Goal: Find specific page/section: Find specific page/section

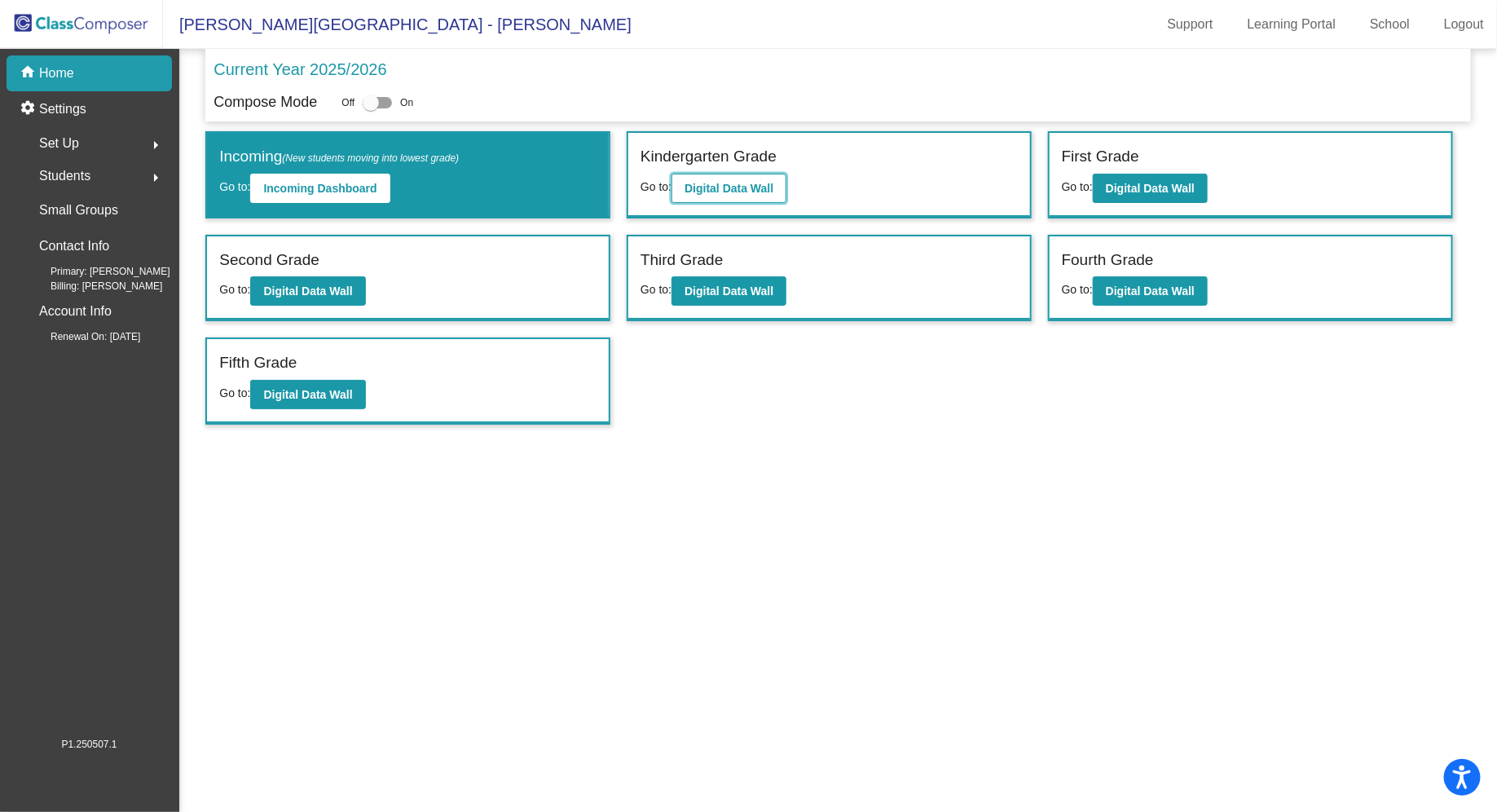
click at [762, 192] on b "Digital Data Wall" at bounding box center [729, 189] width 89 height 13
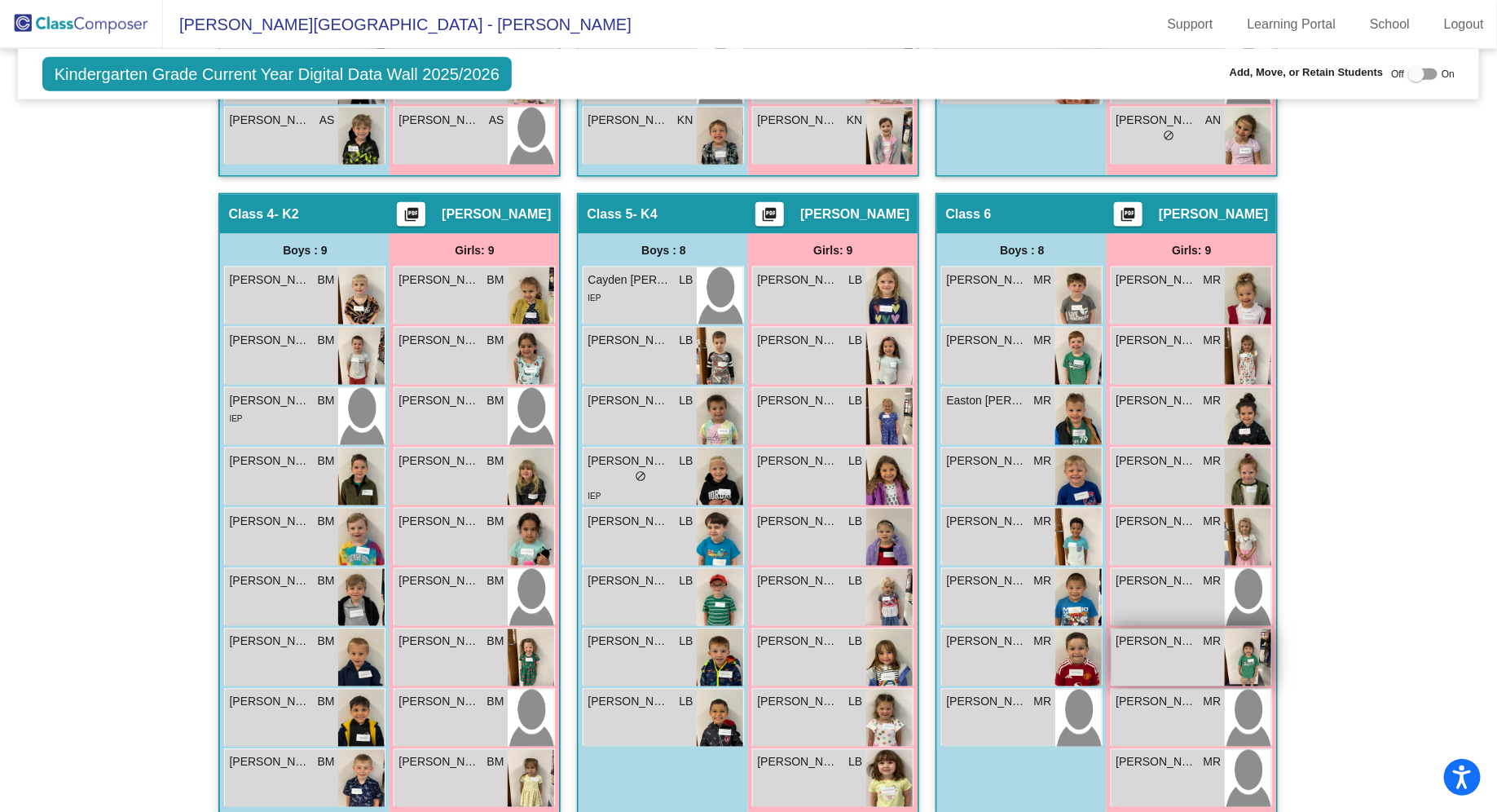
scroll to position [990, 0]
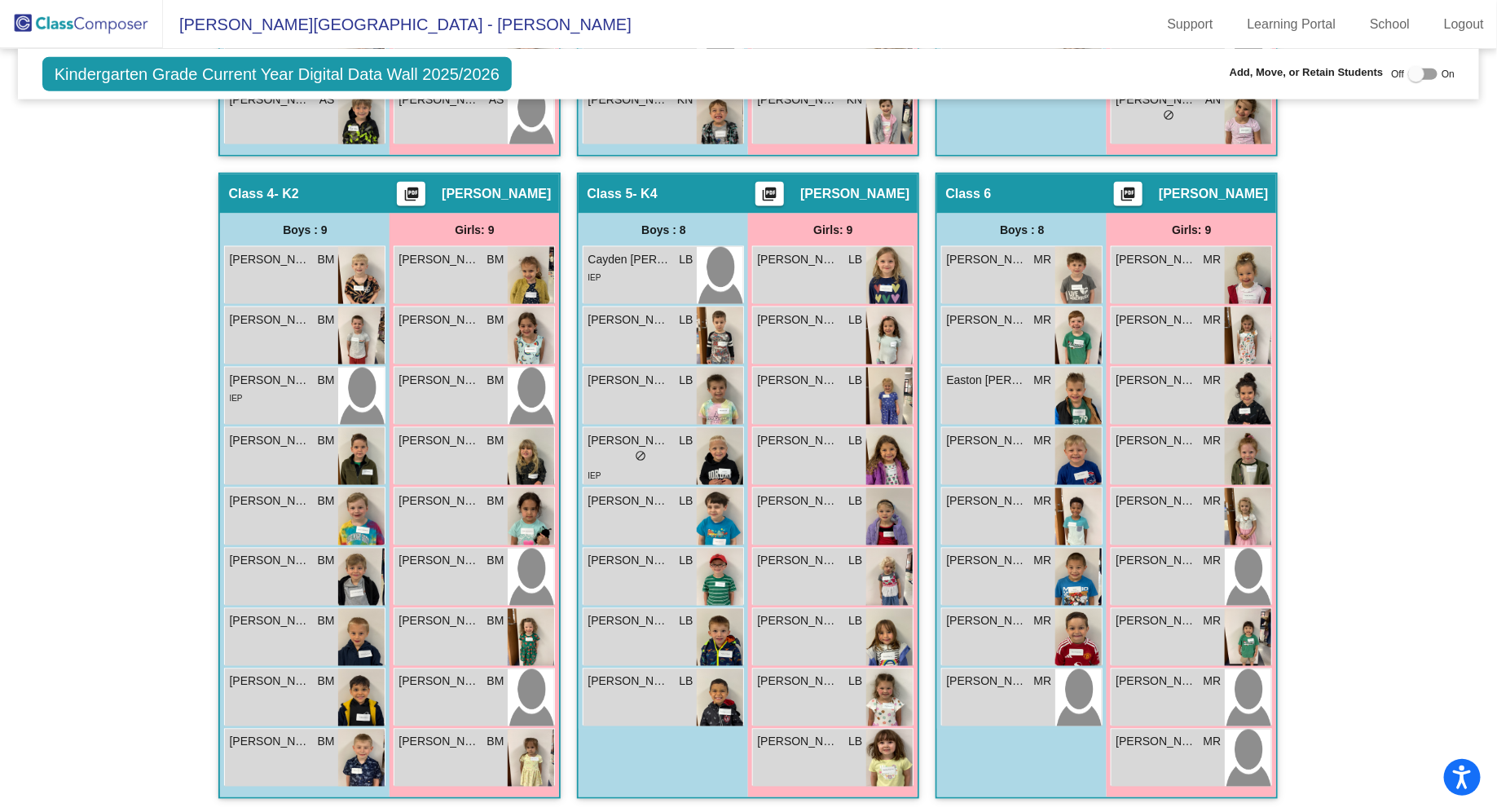
click at [1418, 65] on label at bounding box center [1423, 74] width 30 height 19
checkbox input "true"
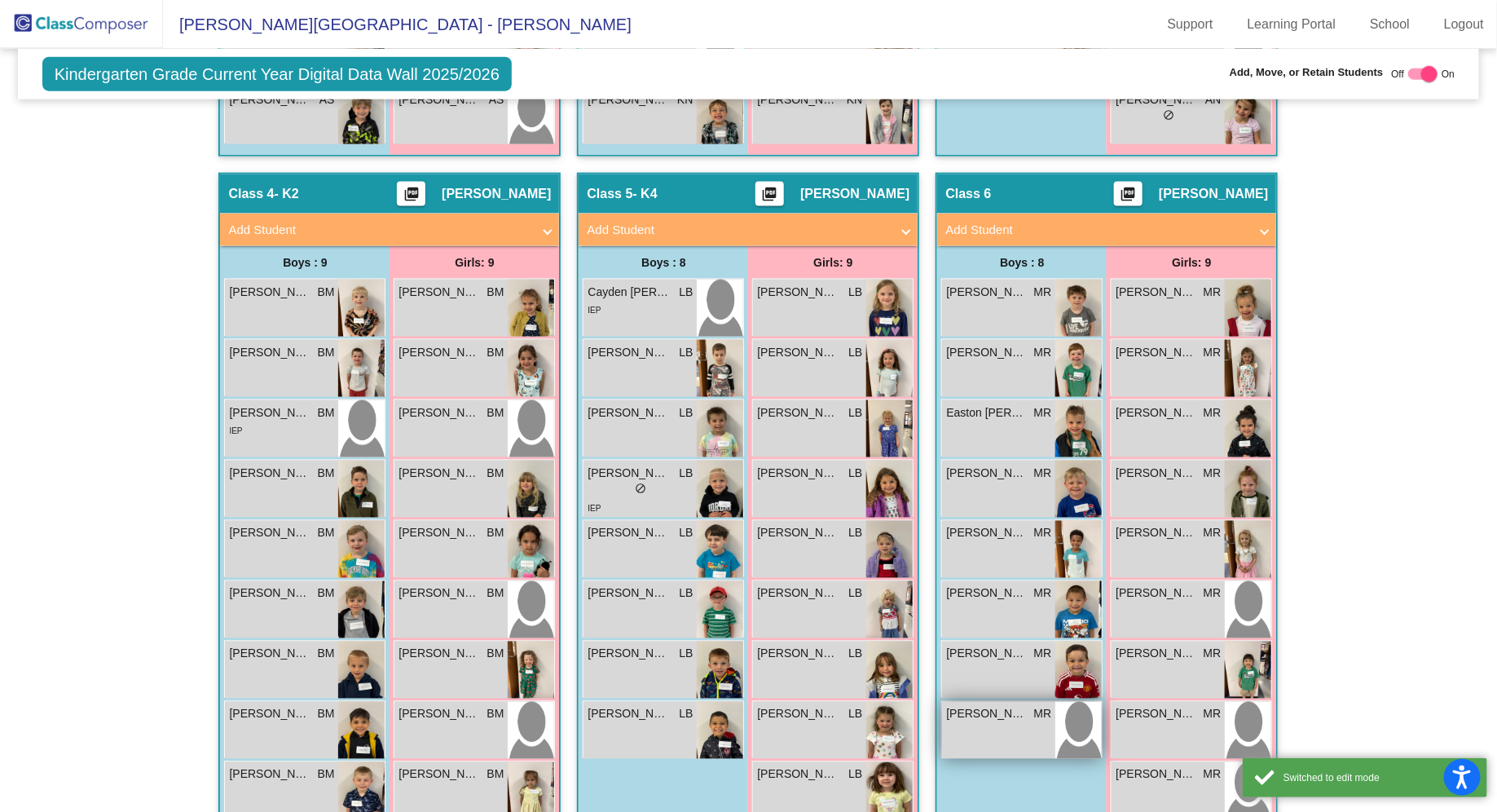
scroll to position [1055, 0]
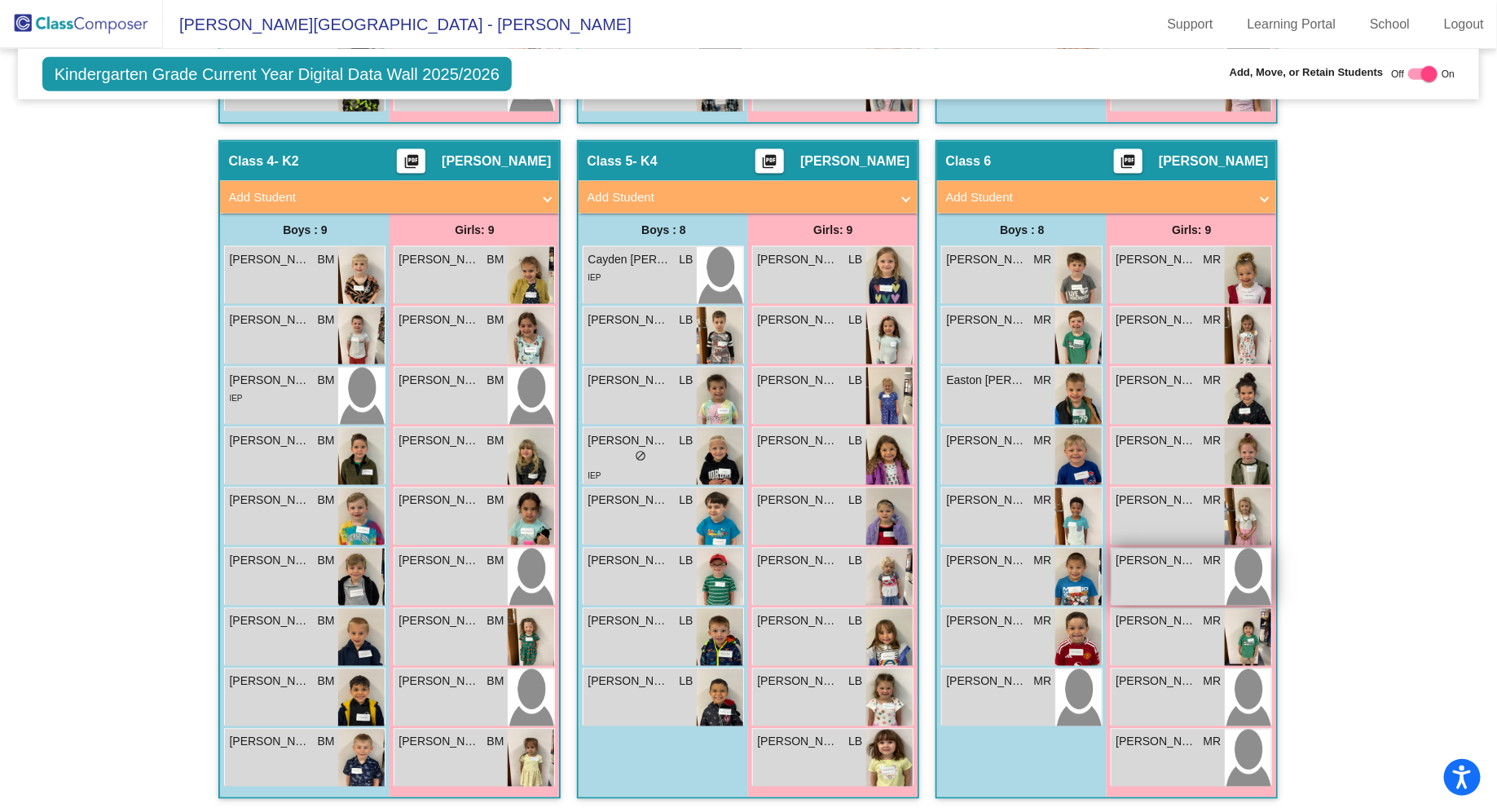
click at [1168, 571] on div "Leila Yoshihara MR lock do_not_disturb_alt" at bounding box center [1168, 577] width 113 height 57
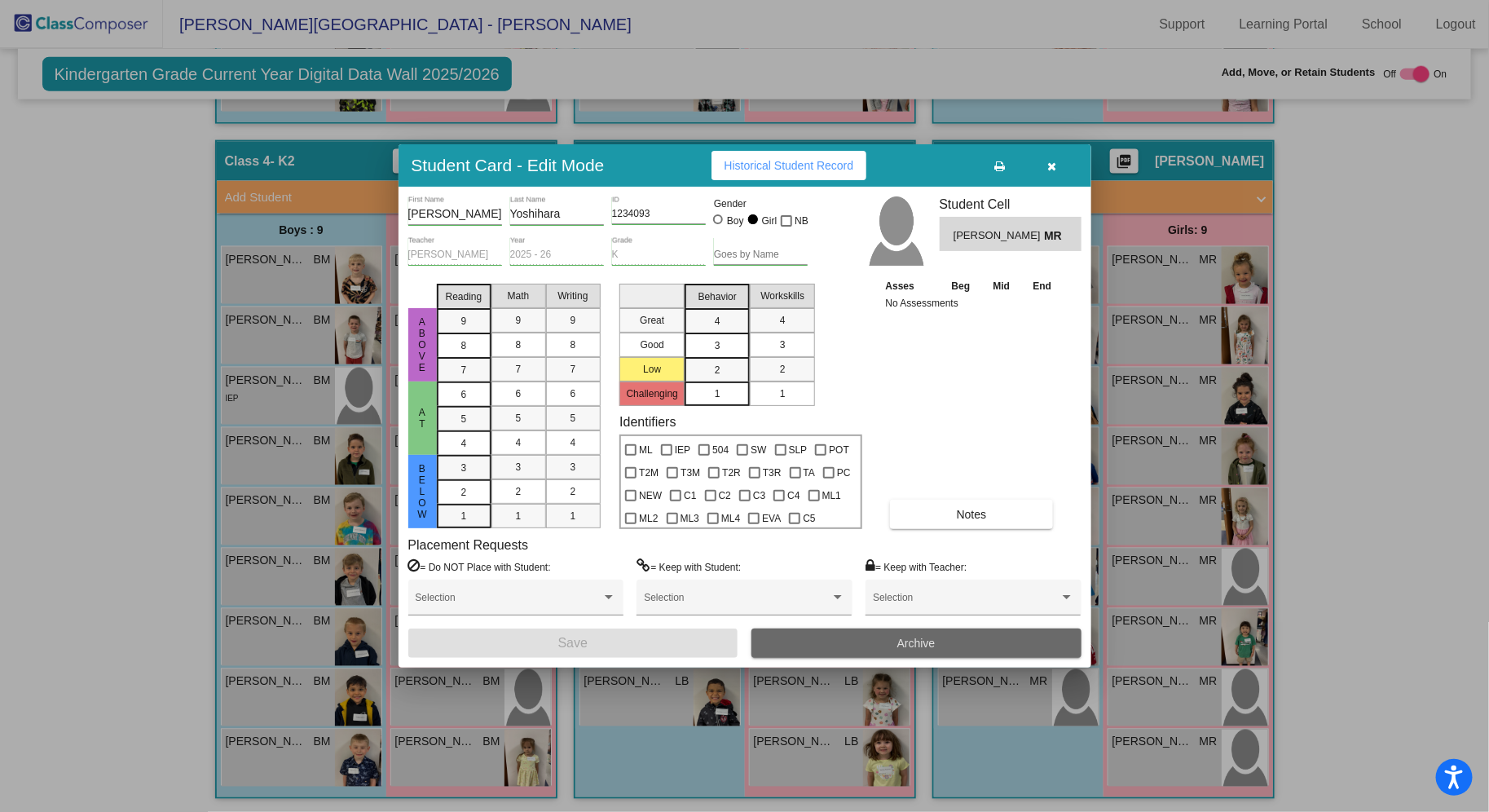
click at [861, 634] on button "Archive" at bounding box center [916, 643] width 330 height 30
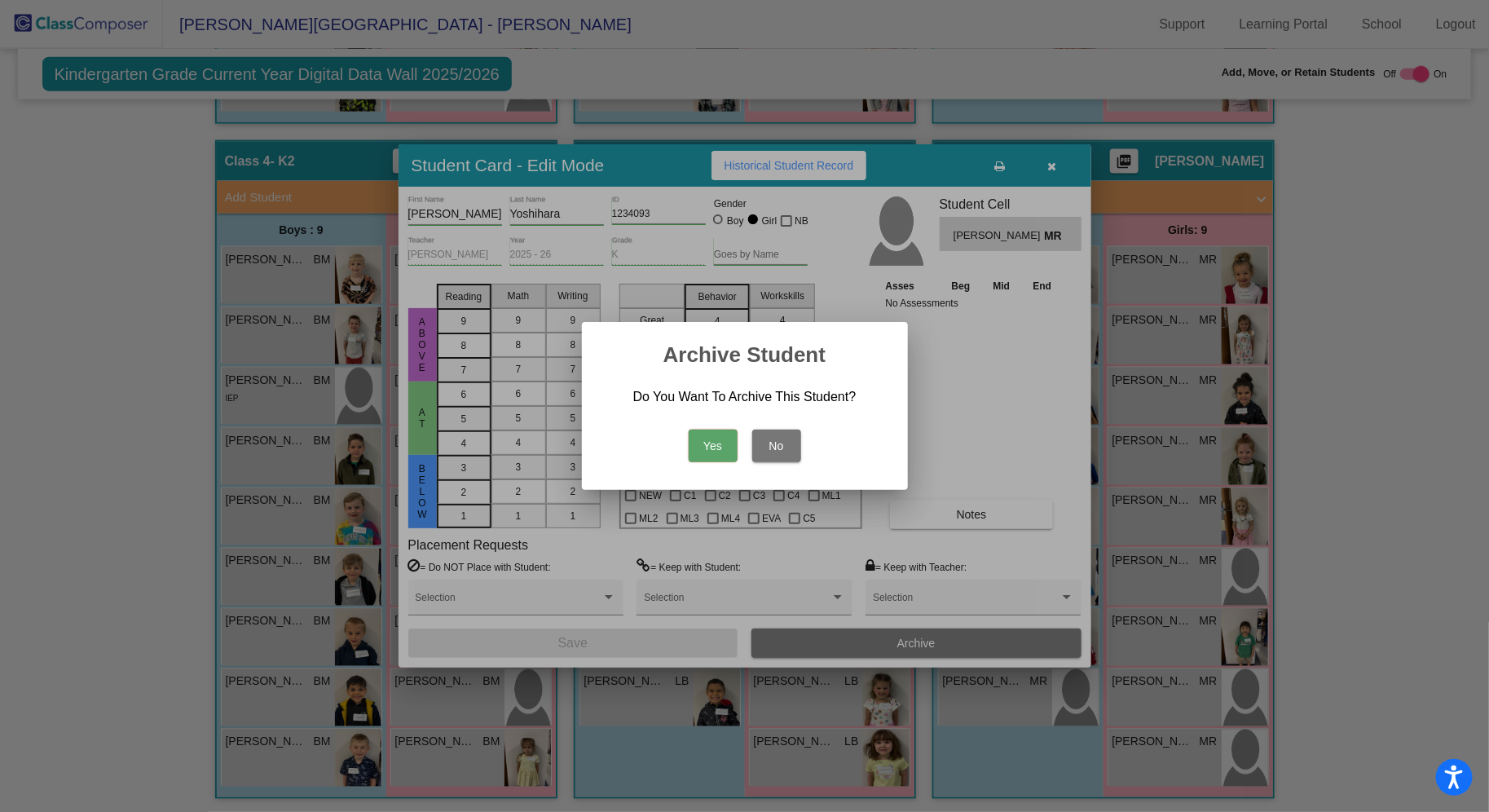
click at [713, 450] on button "Yes" at bounding box center [712, 445] width 49 height 33
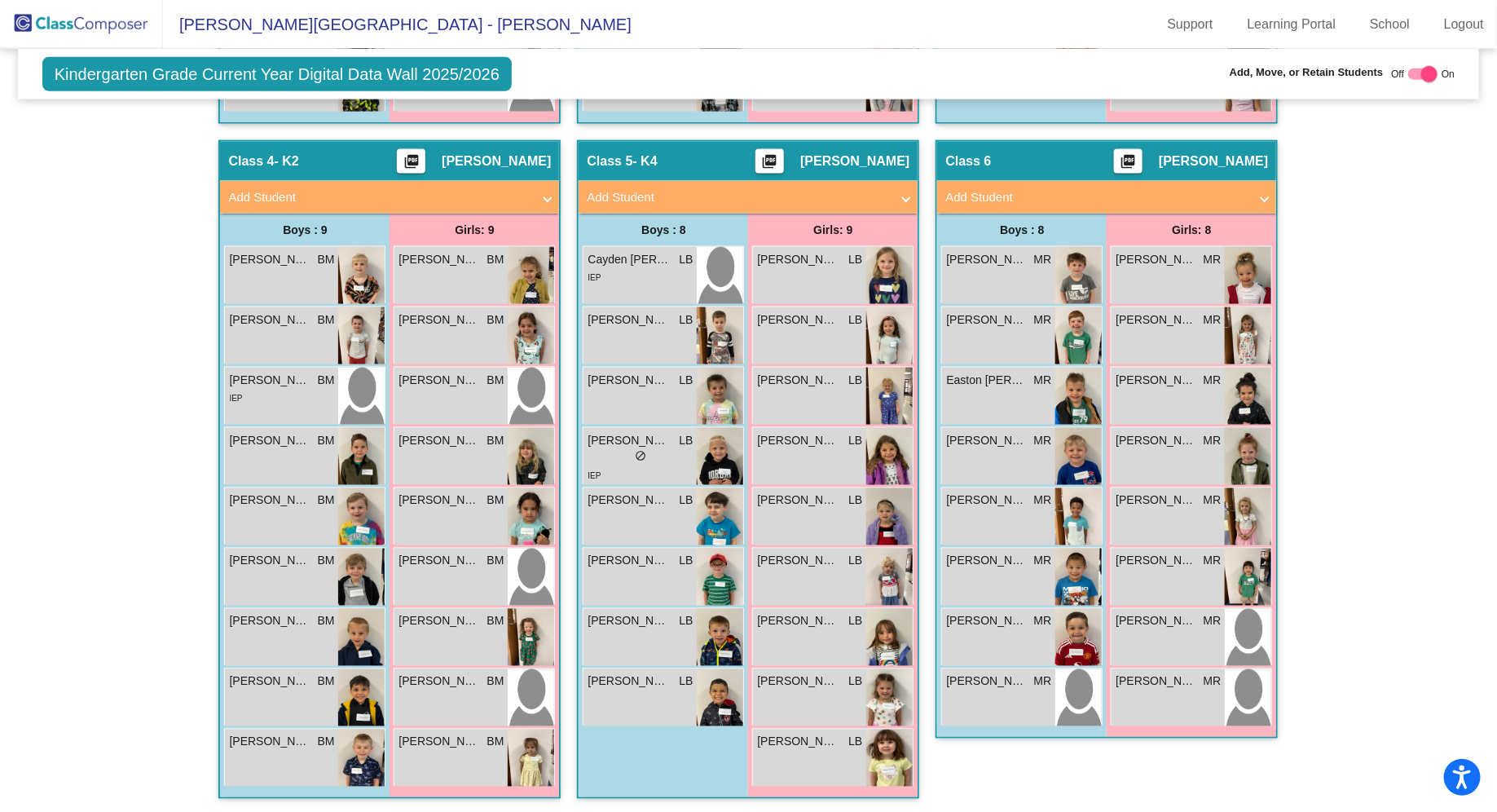
click at [1315, 414] on div "Hallway - Hallway Class picture_as_pdf Add Student First Name Last Name Student…" at bounding box center [748, 140] width 1438 height 1349
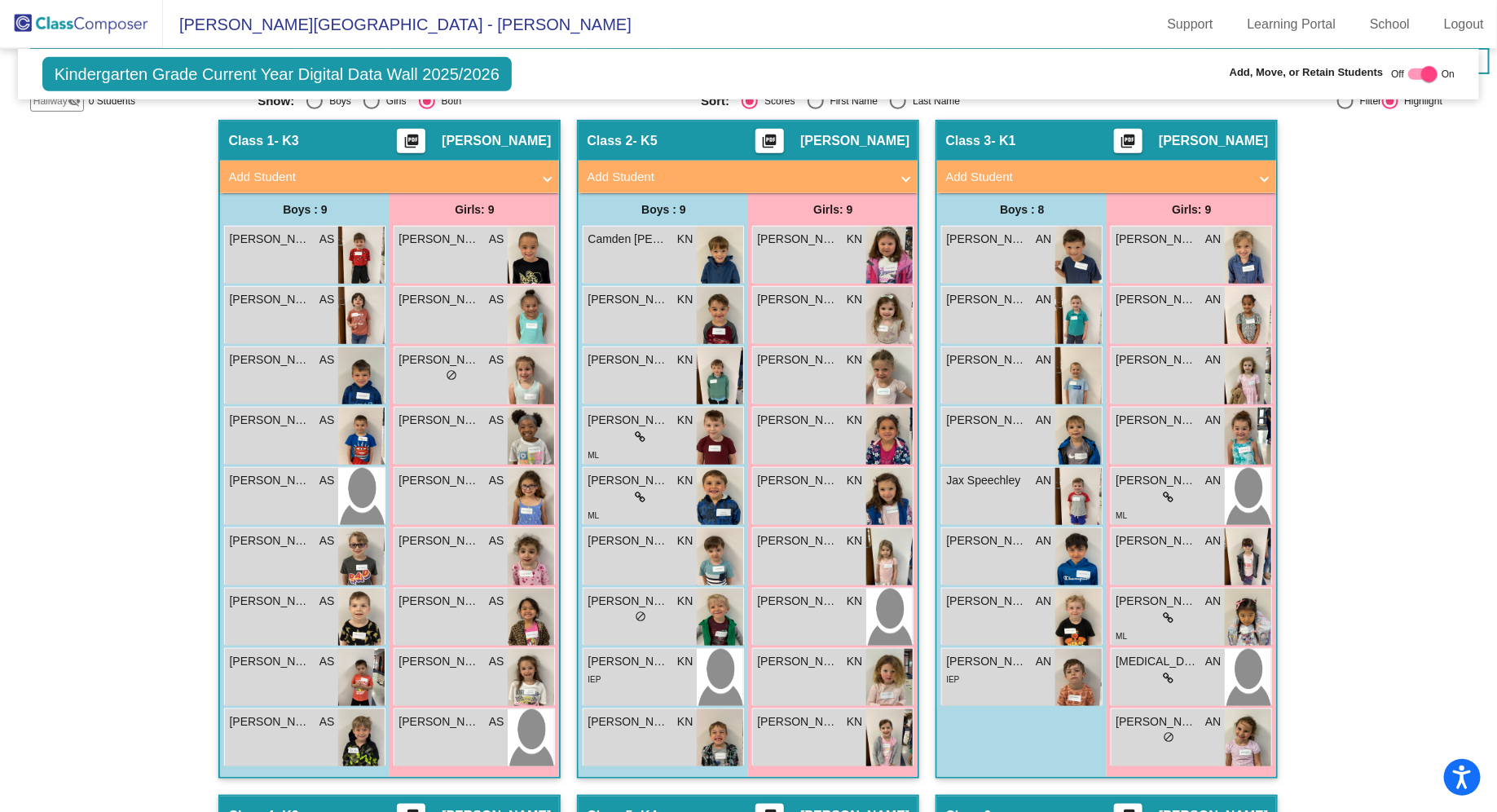
scroll to position [404, 0]
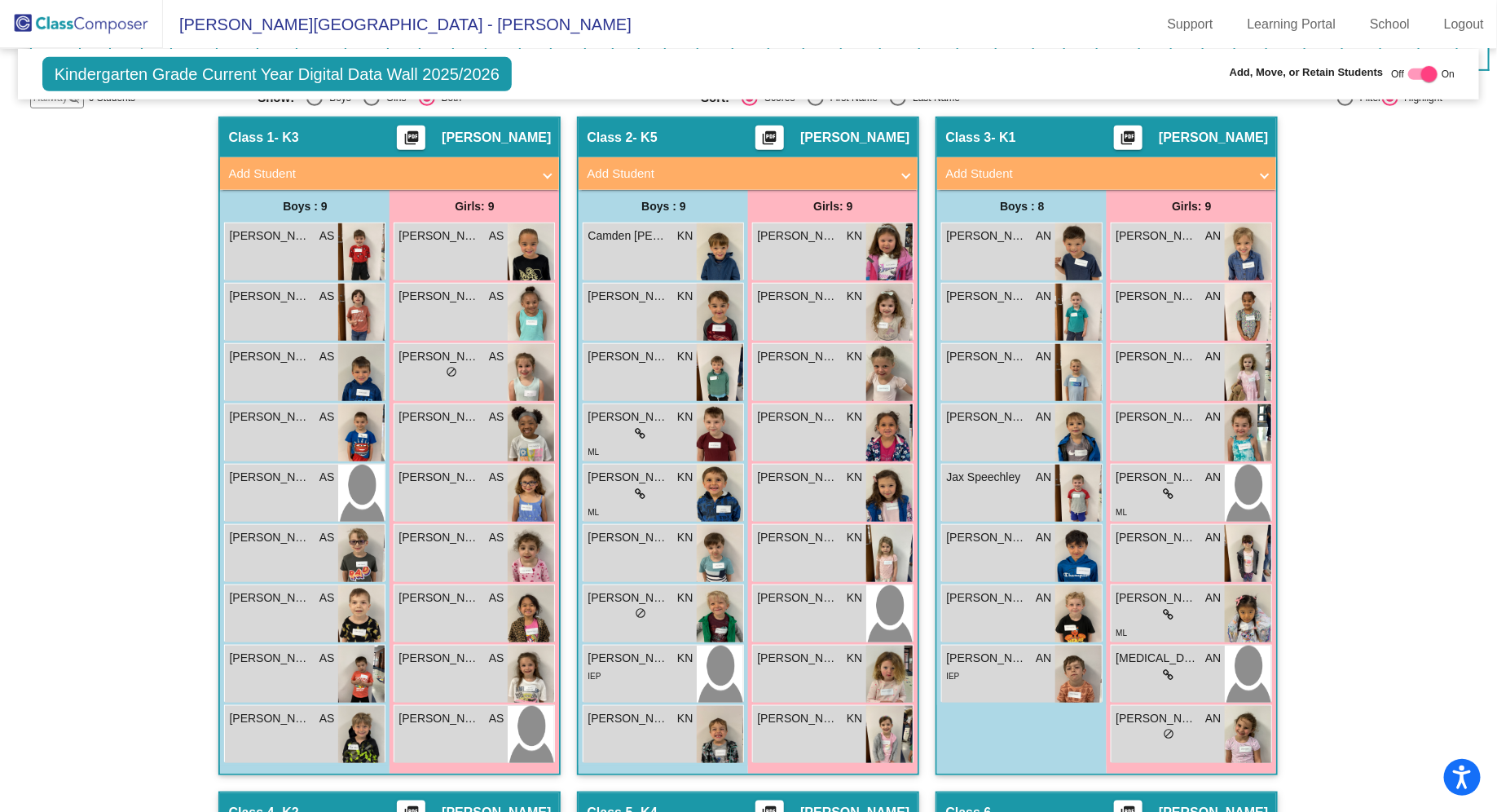
click at [100, 628] on div "Hallway - Hallway Class picture_as_pdf Add Student First Name Last Name Student…" at bounding box center [748, 791] width 1438 height 1349
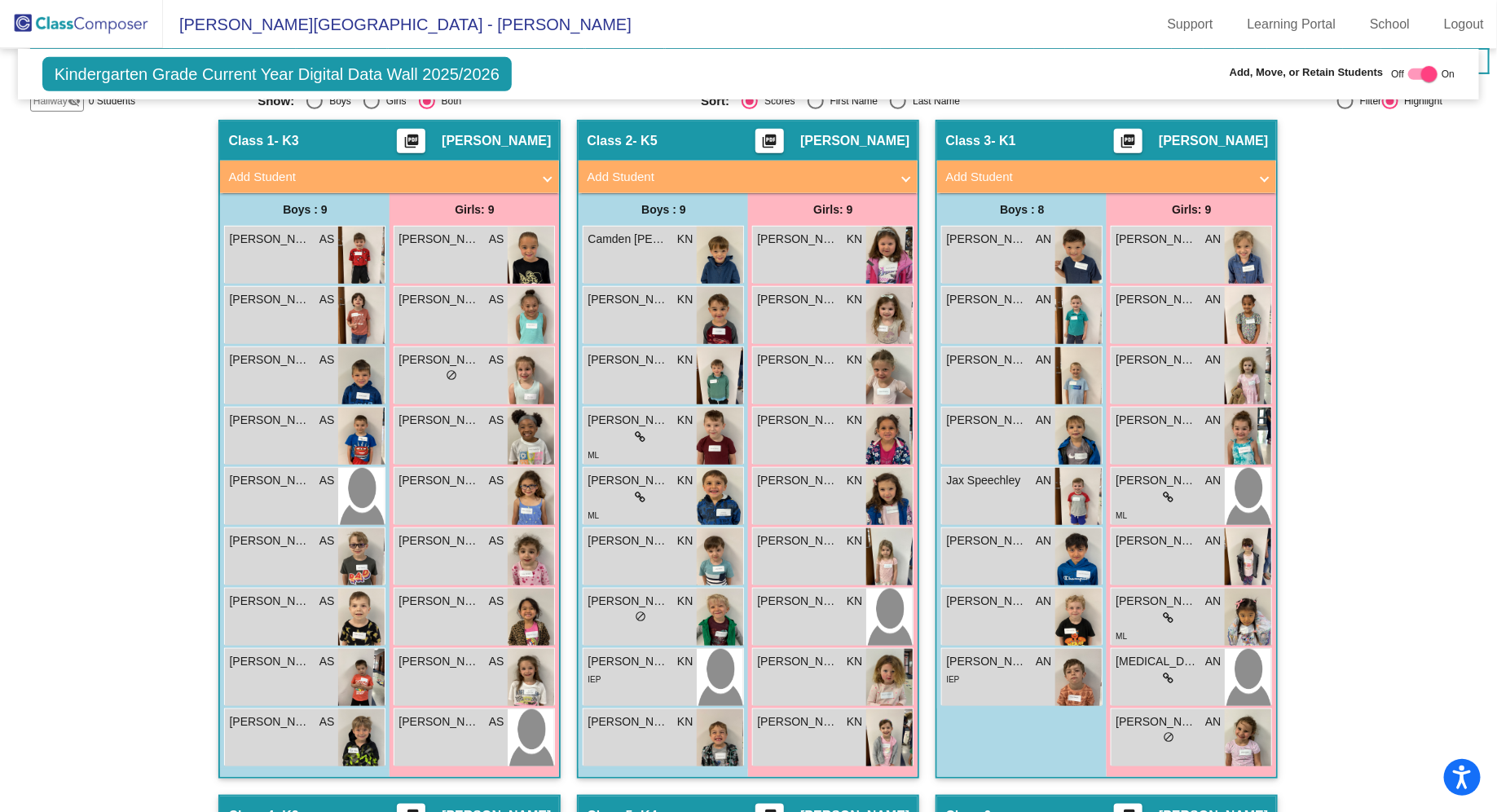
scroll to position [410, 0]
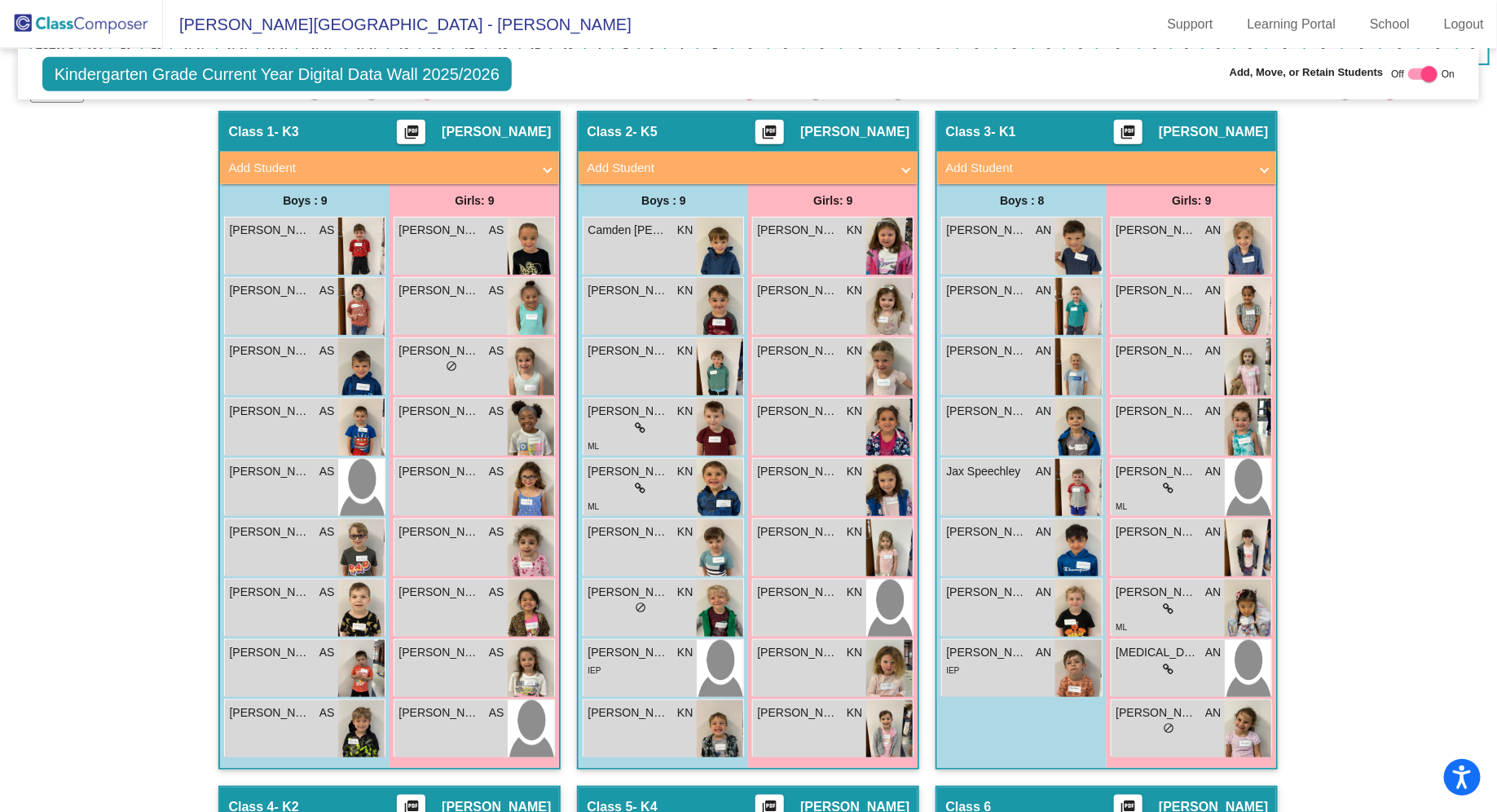
click at [1470, 373] on mat-sidenav-content "Kindergarten Grade Current Year Digital Data Wall 2025/2026 Add, Move, or Retai…" at bounding box center [748, 430] width 1497 height 763
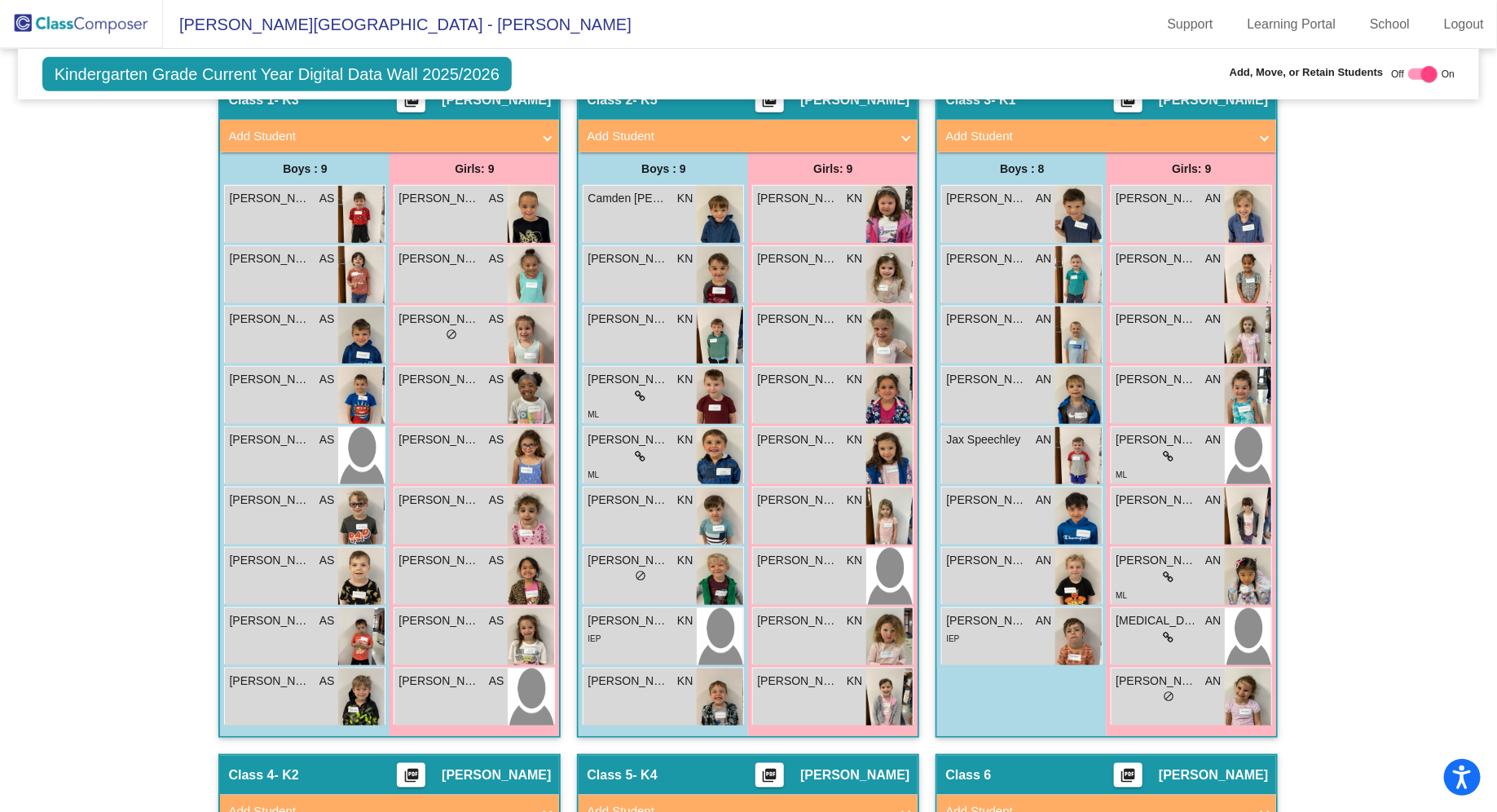
scroll to position [429, 0]
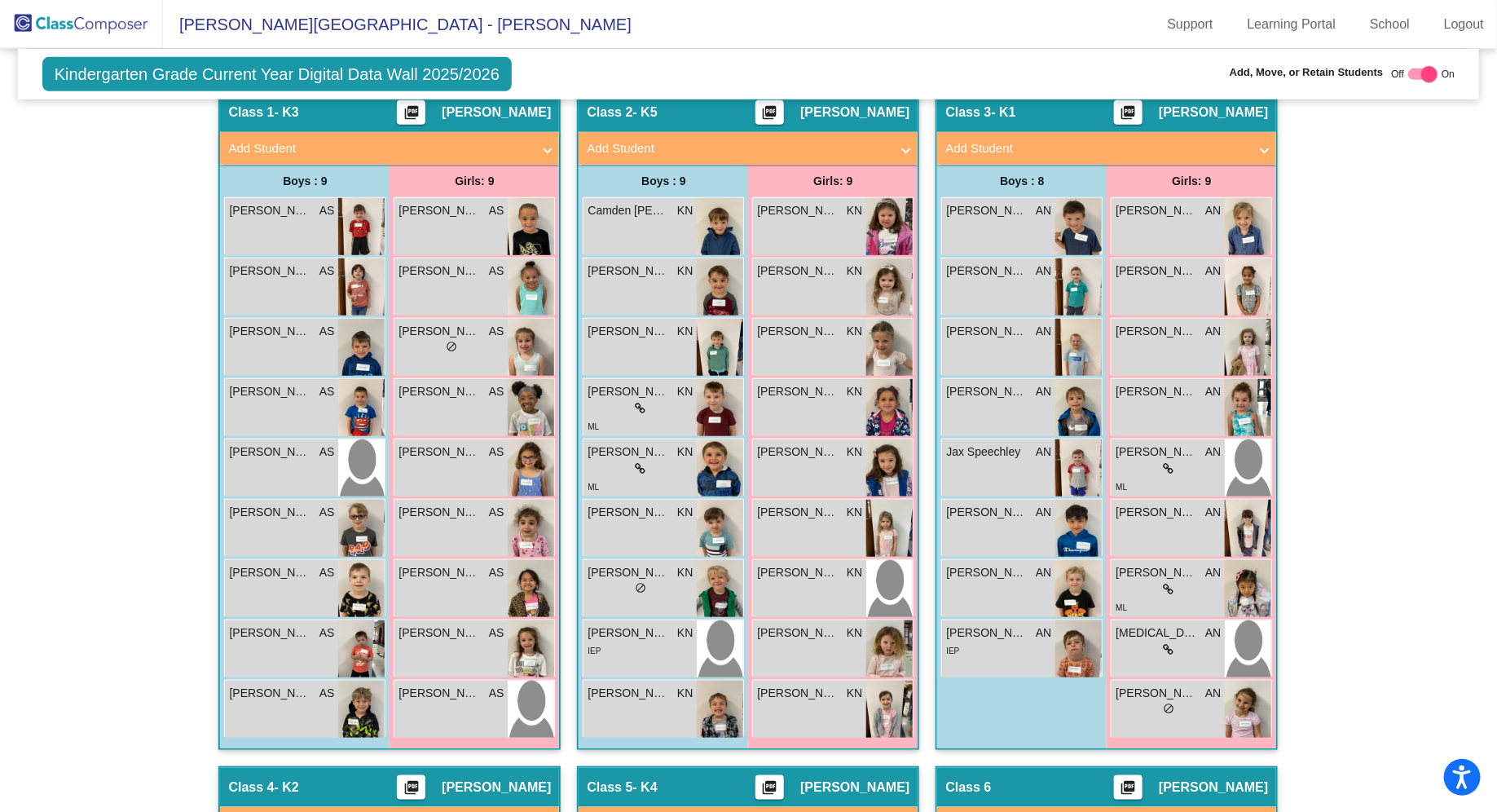
click at [1383, 461] on div "Hallway - Hallway Class picture_as_pdf Add Student First Name Last Name Student…" at bounding box center [748, 765] width 1438 height 1349
click at [1372, 462] on div "Hallway - Hallway Class picture_as_pdf Add Student First Name Last Name Student…" at bounding box center [748, 765] width 1438 height 1349
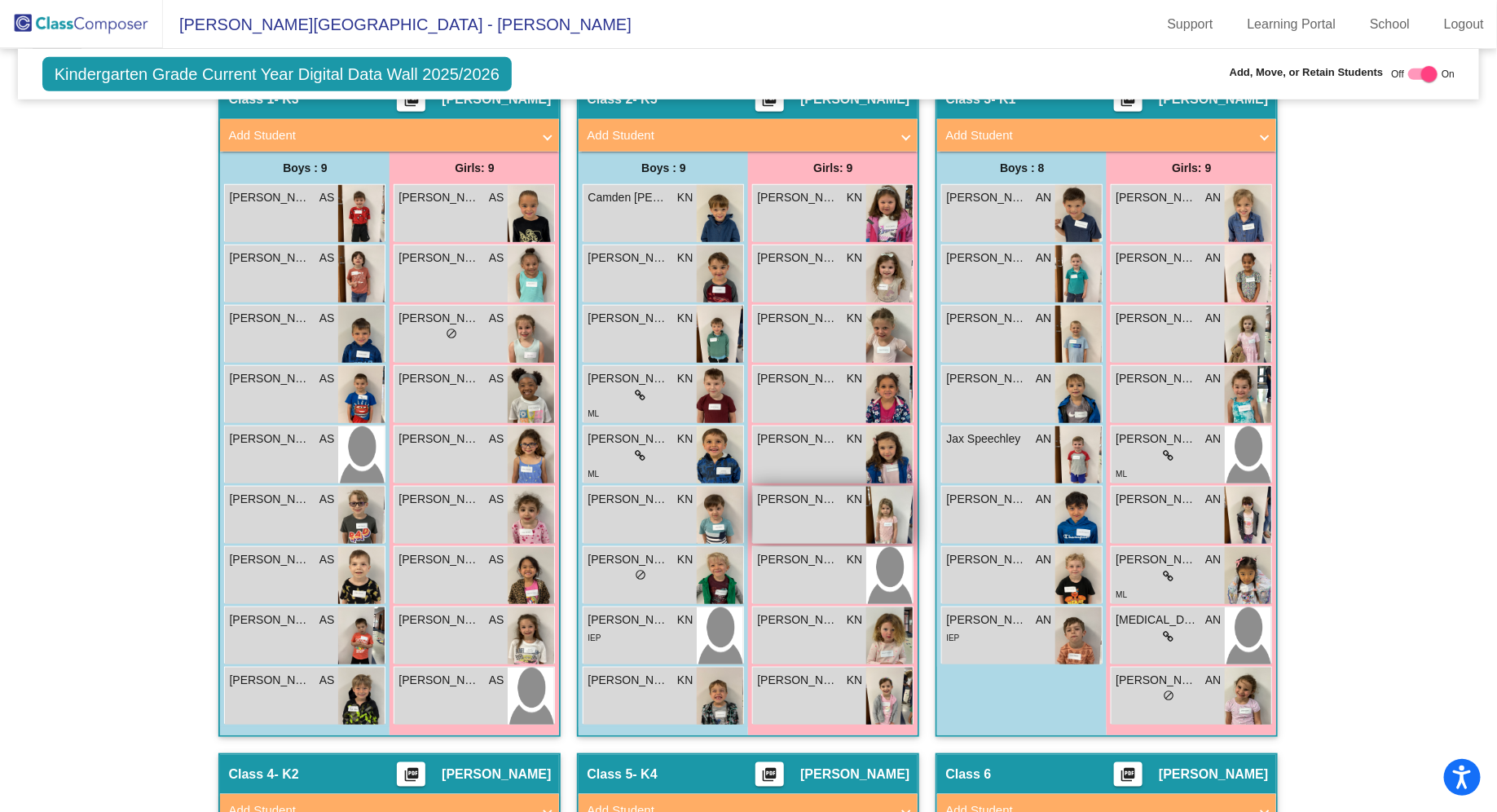
scroll to position [444, 0]
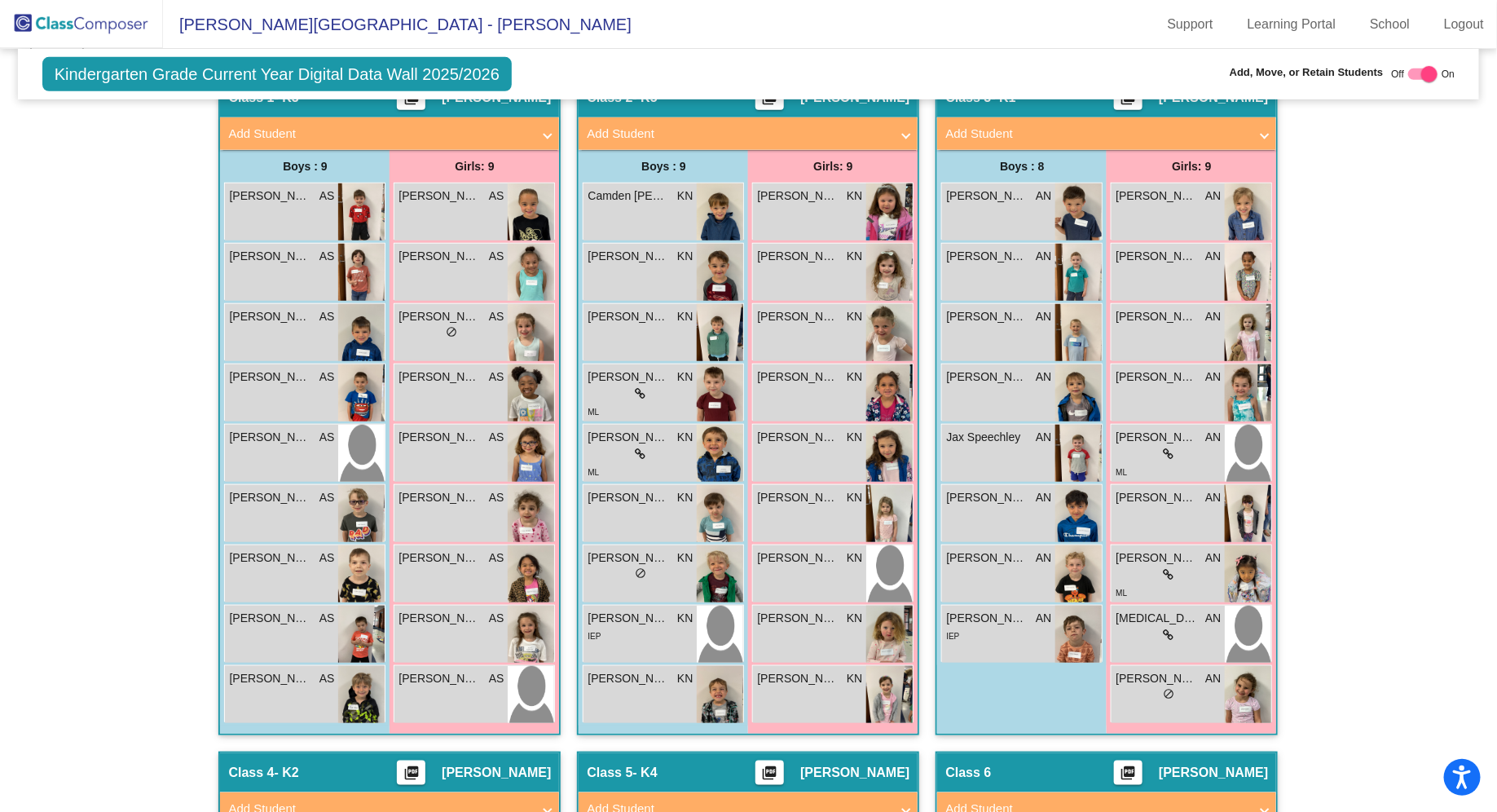
click at [1397, 462] on div "Hallway - Hallway Class picture_as_pdf Add Student First Name Last Name Student…" at bounding box center [748, 751] width 1438 height 1349
click at [1381, 458] on div "Hallway - Hallway Class picture_as_pdf Add Student First Name Last Name Student…" at bounding box center [748, 751] width 1438 height 1349
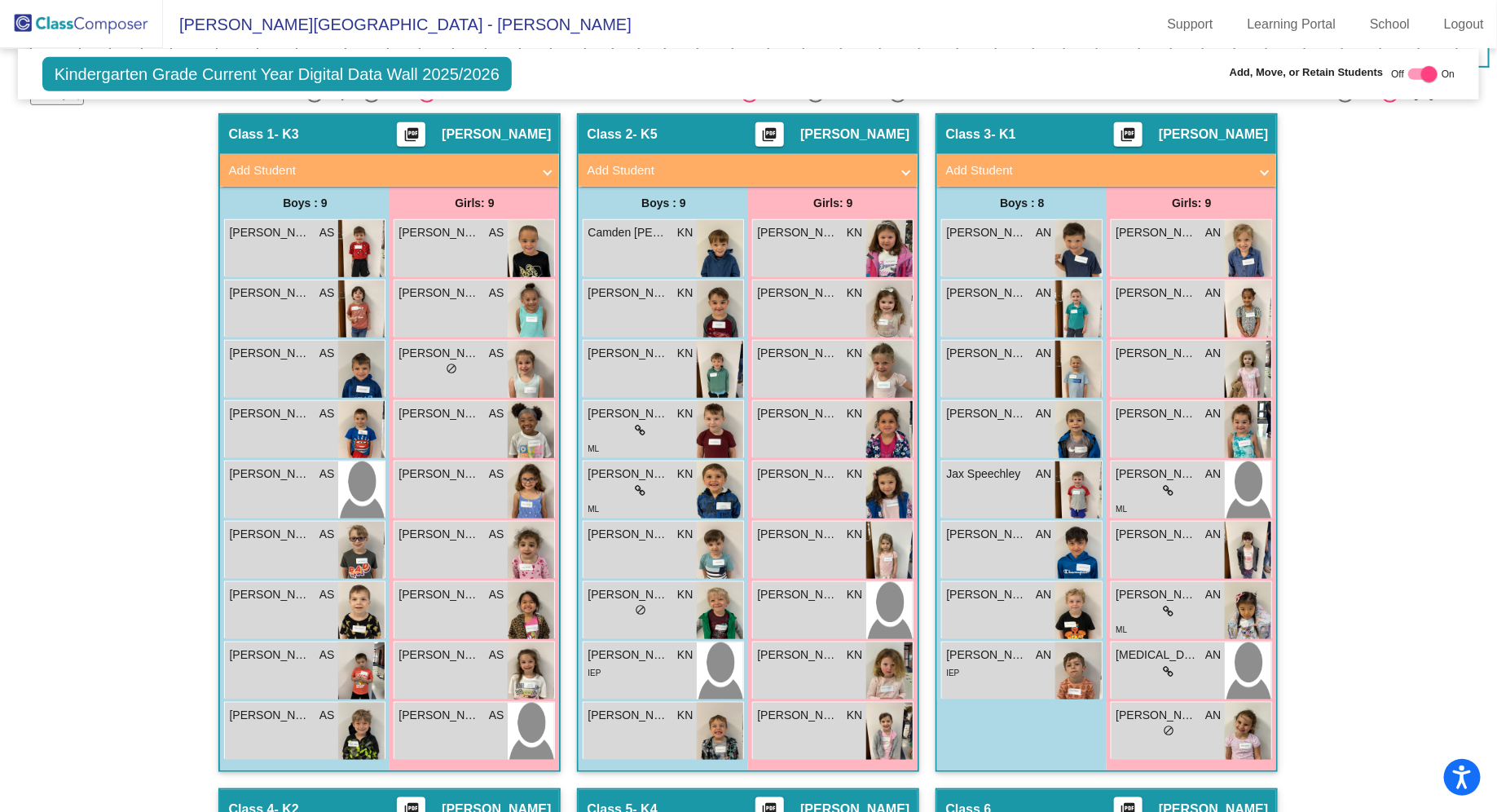
scroll to position [392, 0]
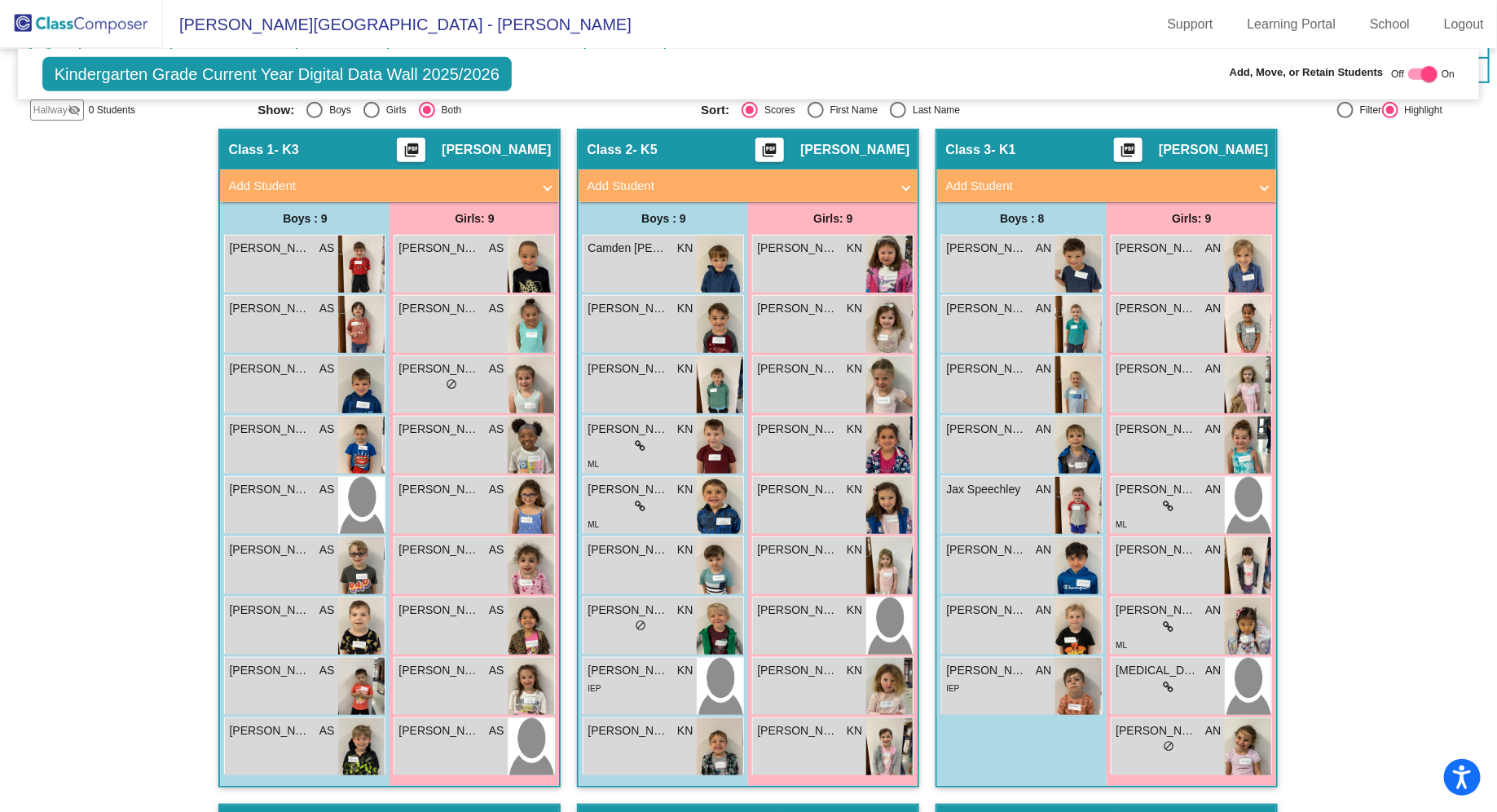
click at [1381, 458] on div "Hallway - Hallway Class picture_as_pdf Add Student First Name Last Name Student…" at bounding box center [748, 802] width 1438 height 1349
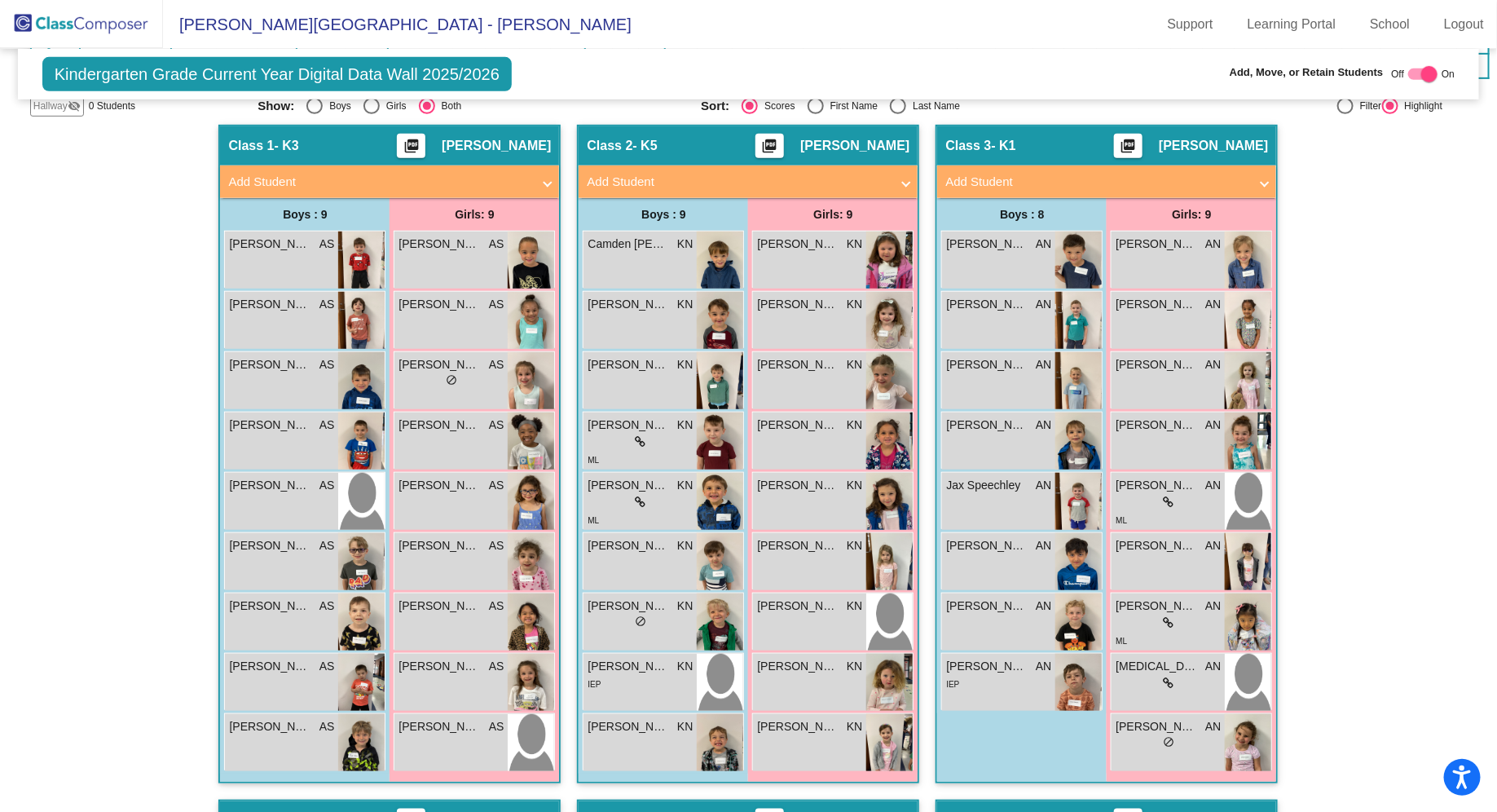
scroll to position [396, 0]
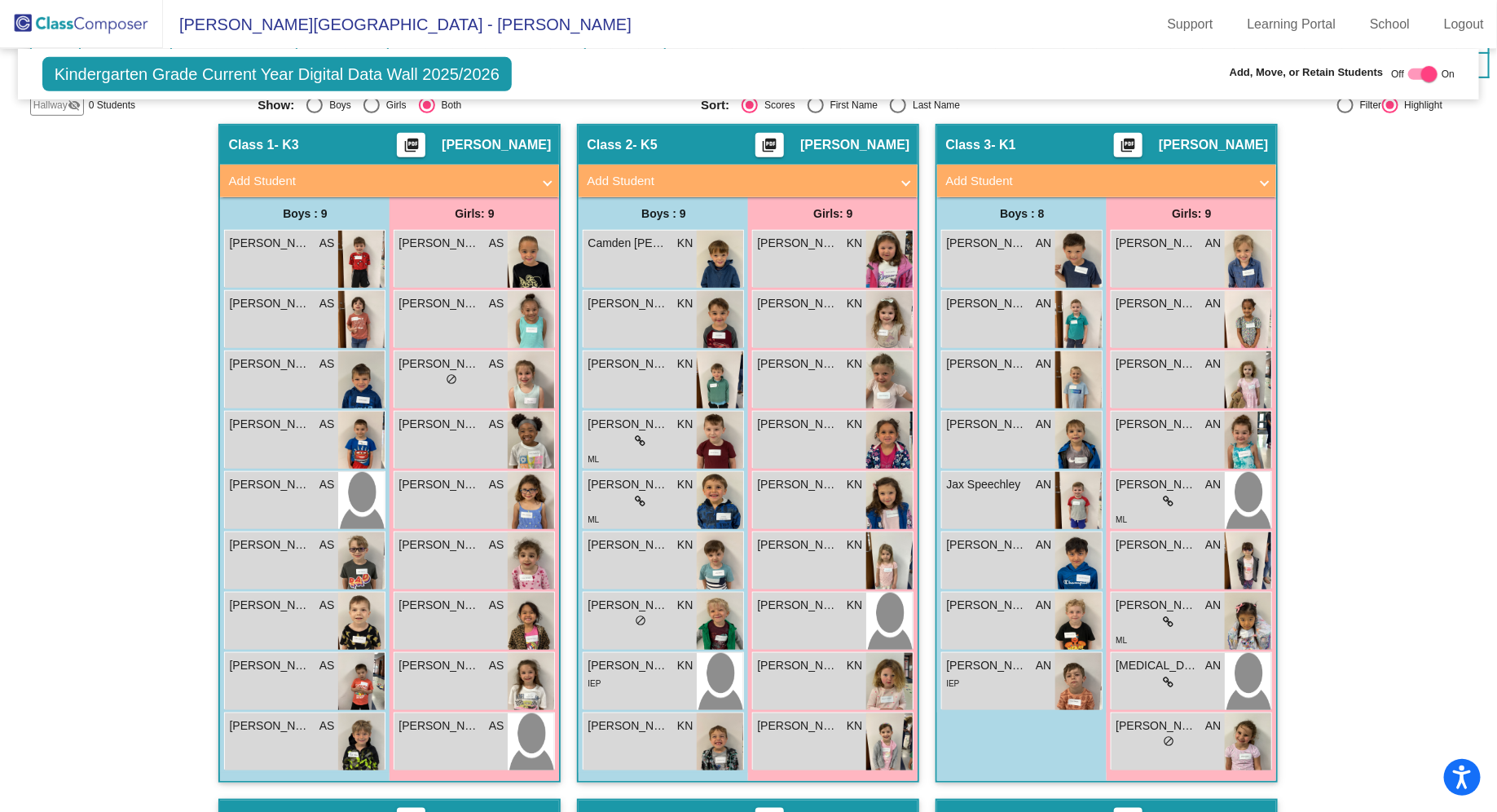
click at [113, 457] on div "Hallway - Hallway Class picture_as_pdf Add Student First Name Last Name Student…" at bounding box center [748, 798] width 1438 height 1349
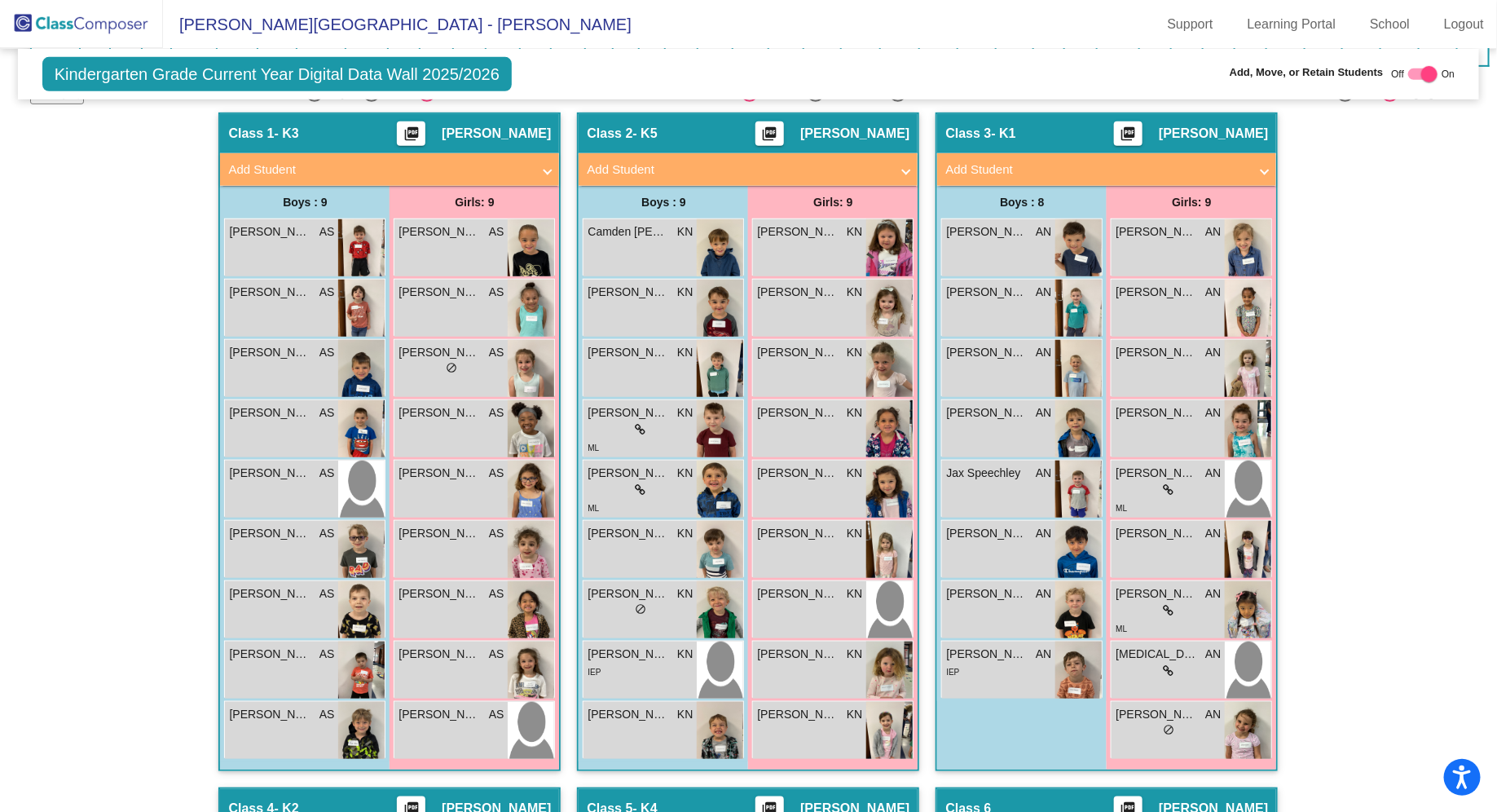
scroll to position [407, 0]
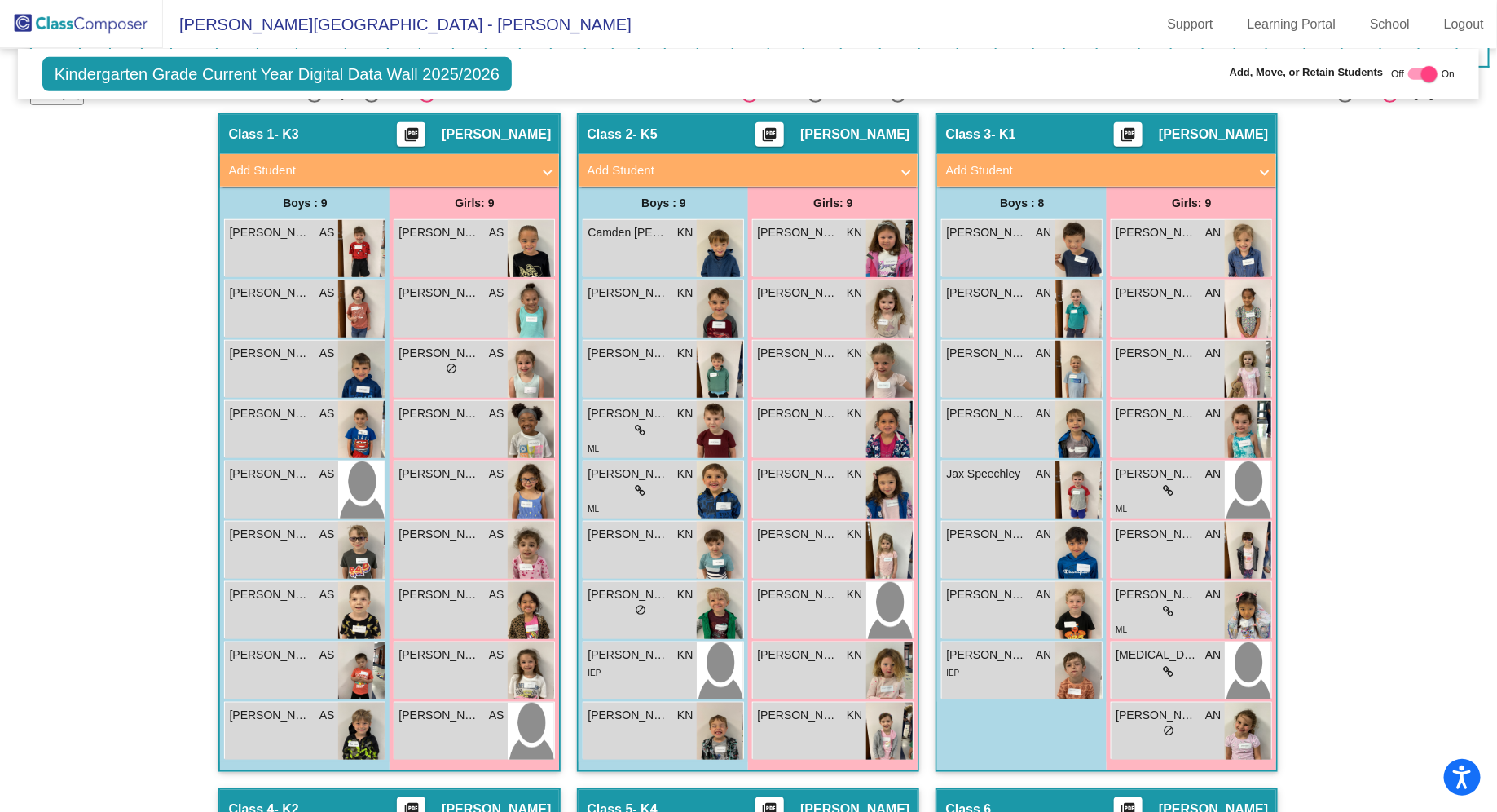
click at [100, 360] on div "Hallway - Hallway Class picture_as_pdf Add Student First Name Last Name Student…" at bounding box center [748, 787] width 1438 height 1349
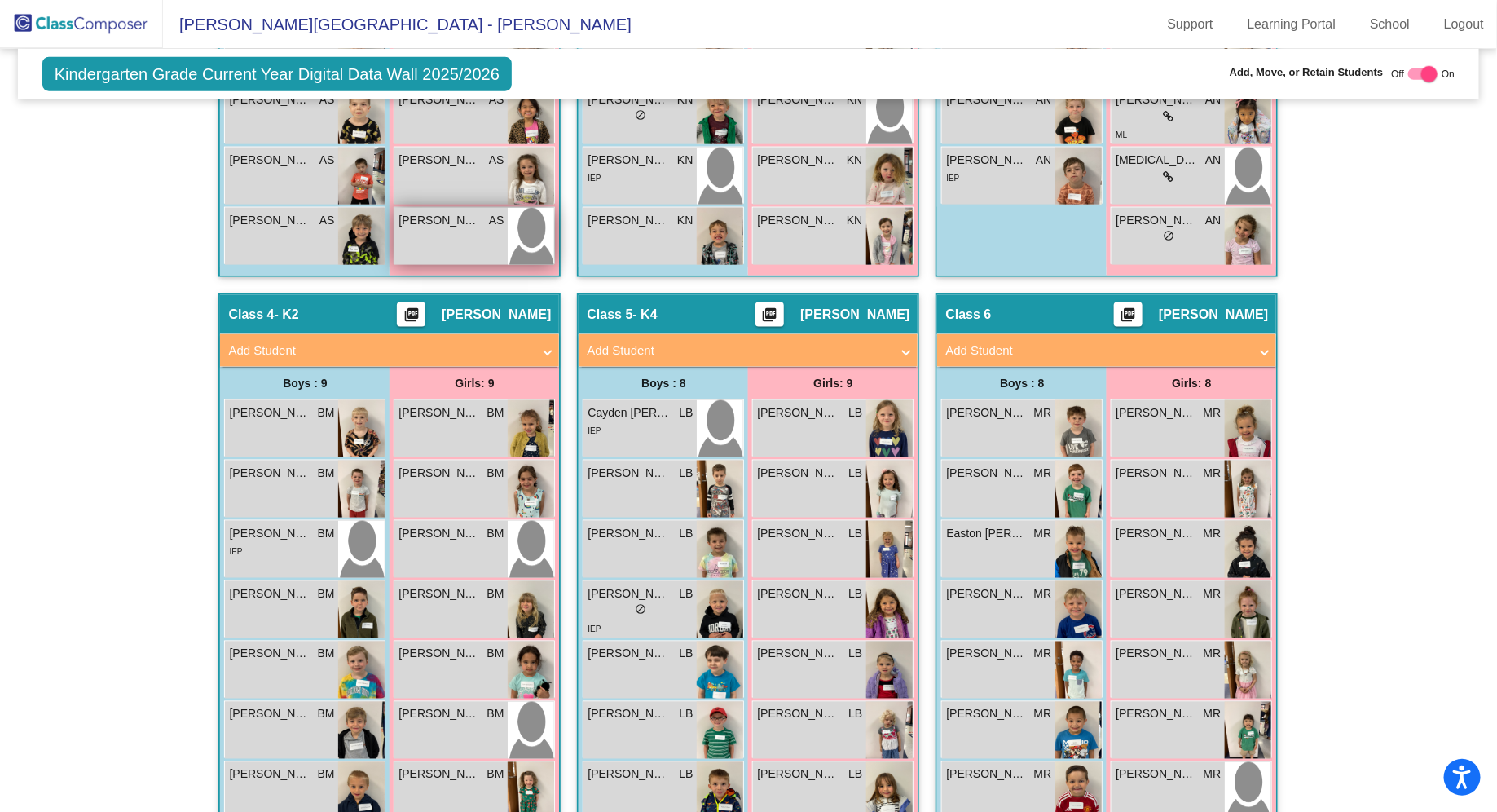
scroll to position [926, 0]
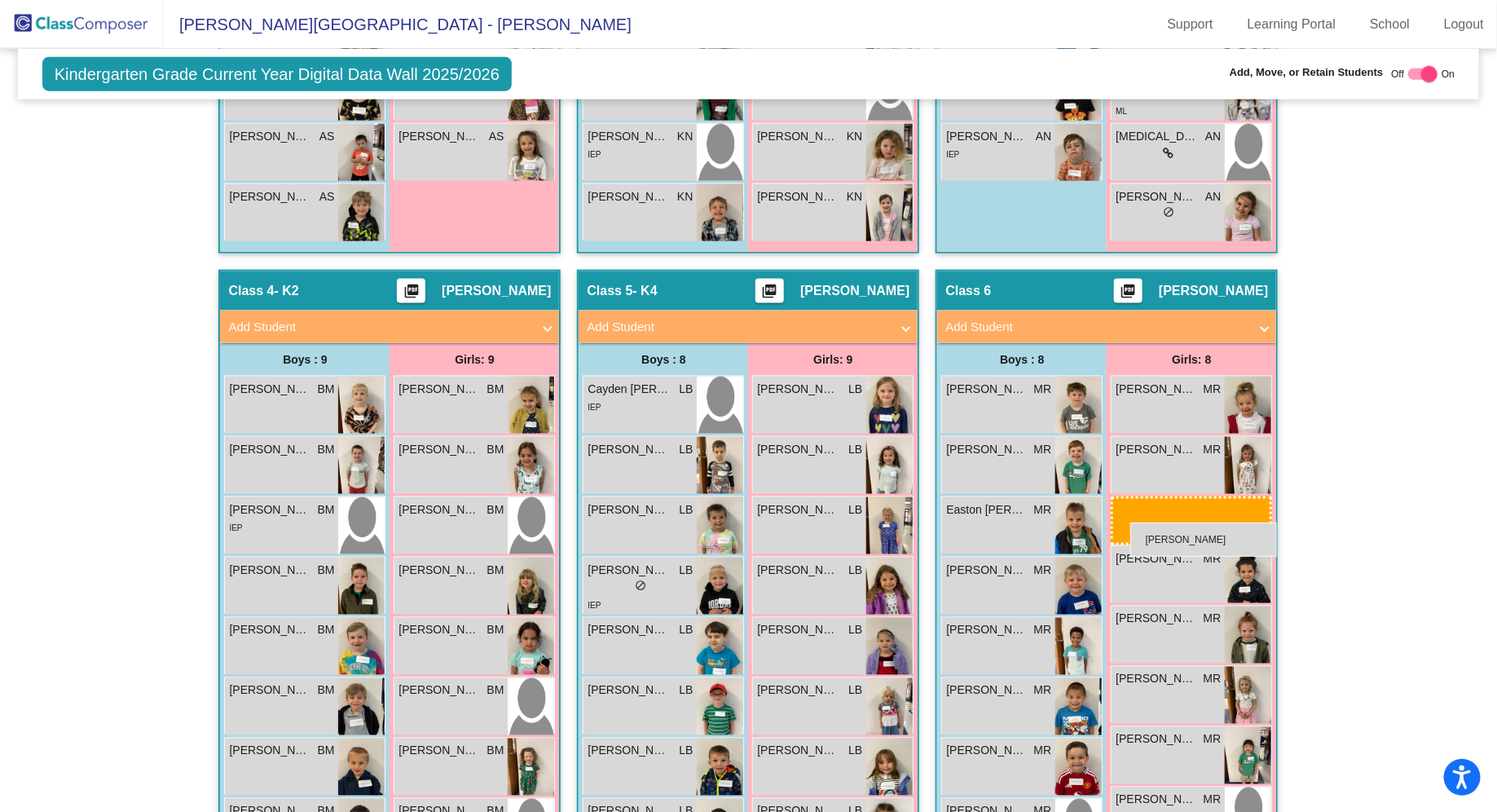
drag, startPoint x: 472, startPoint y: 203, endPoint x: 1130, endPoint y: 522, distance: 731.2
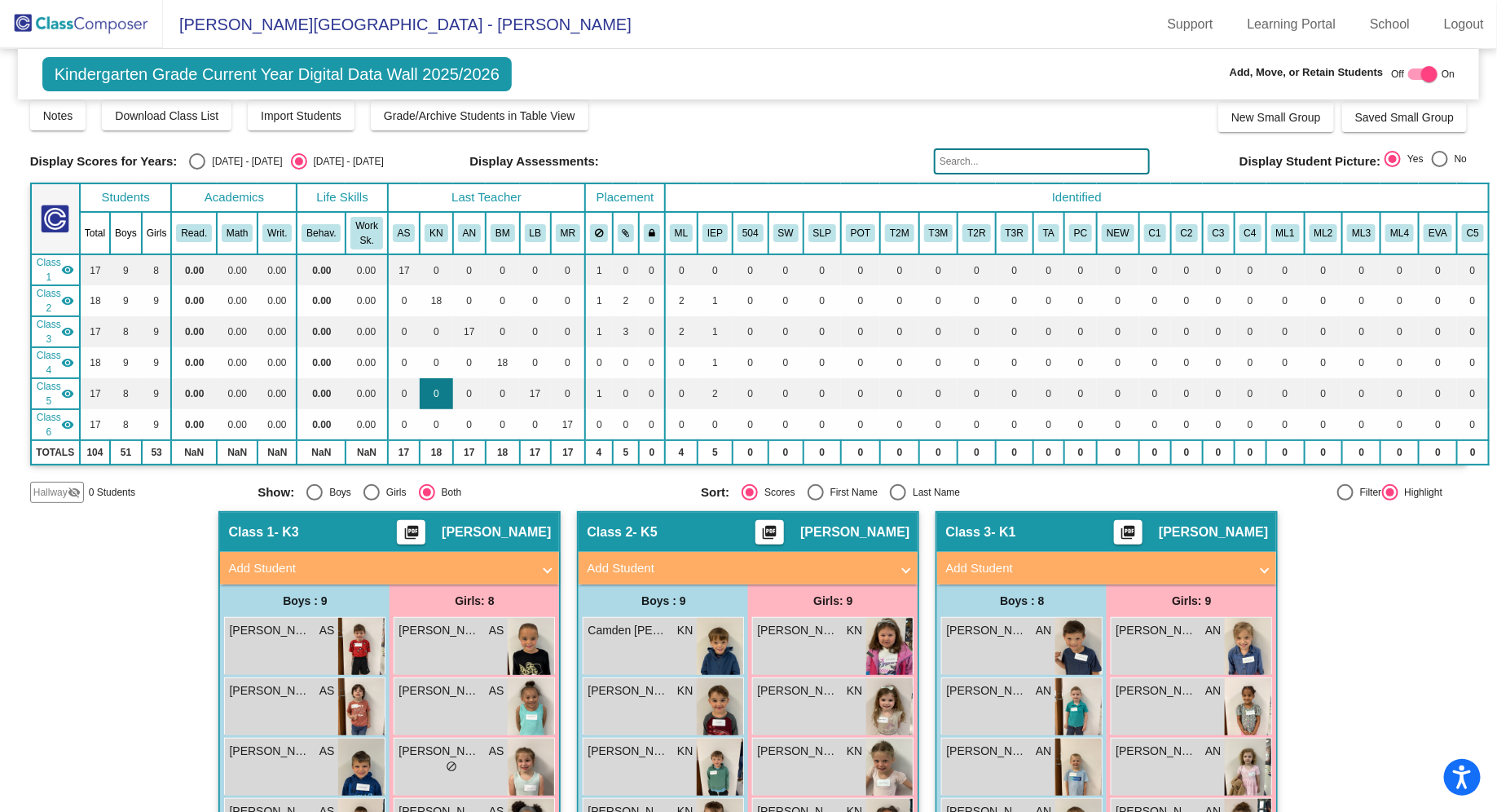
scroll to position [0, 0]
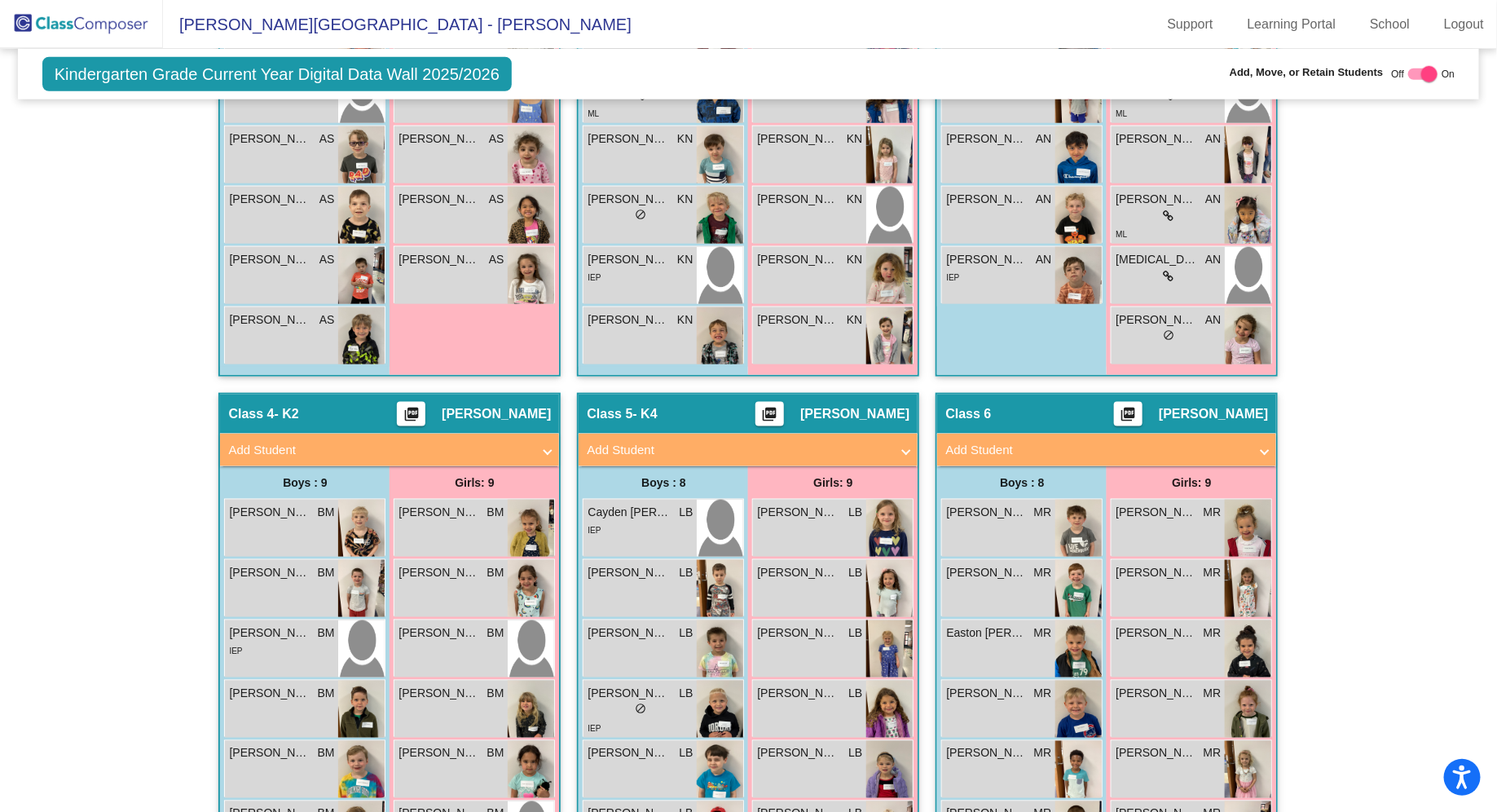
scroll to position [1055, 0]
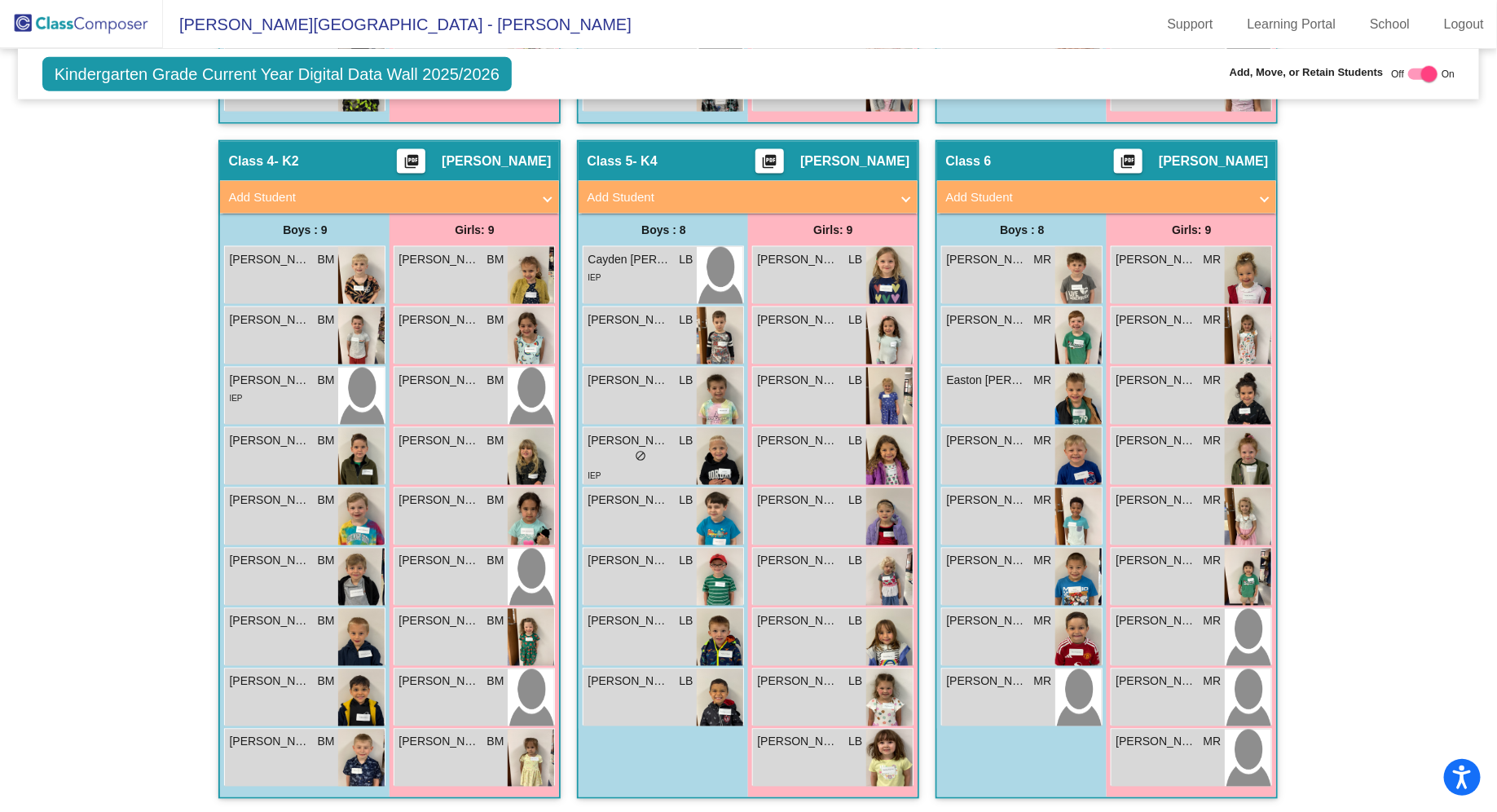
click at [1341, 688] on div "Hallway - Hallway Class picture_as_pdf Add Student First Name Last Name Student…" at bounding box center [748, 140] width 1438 height 1349
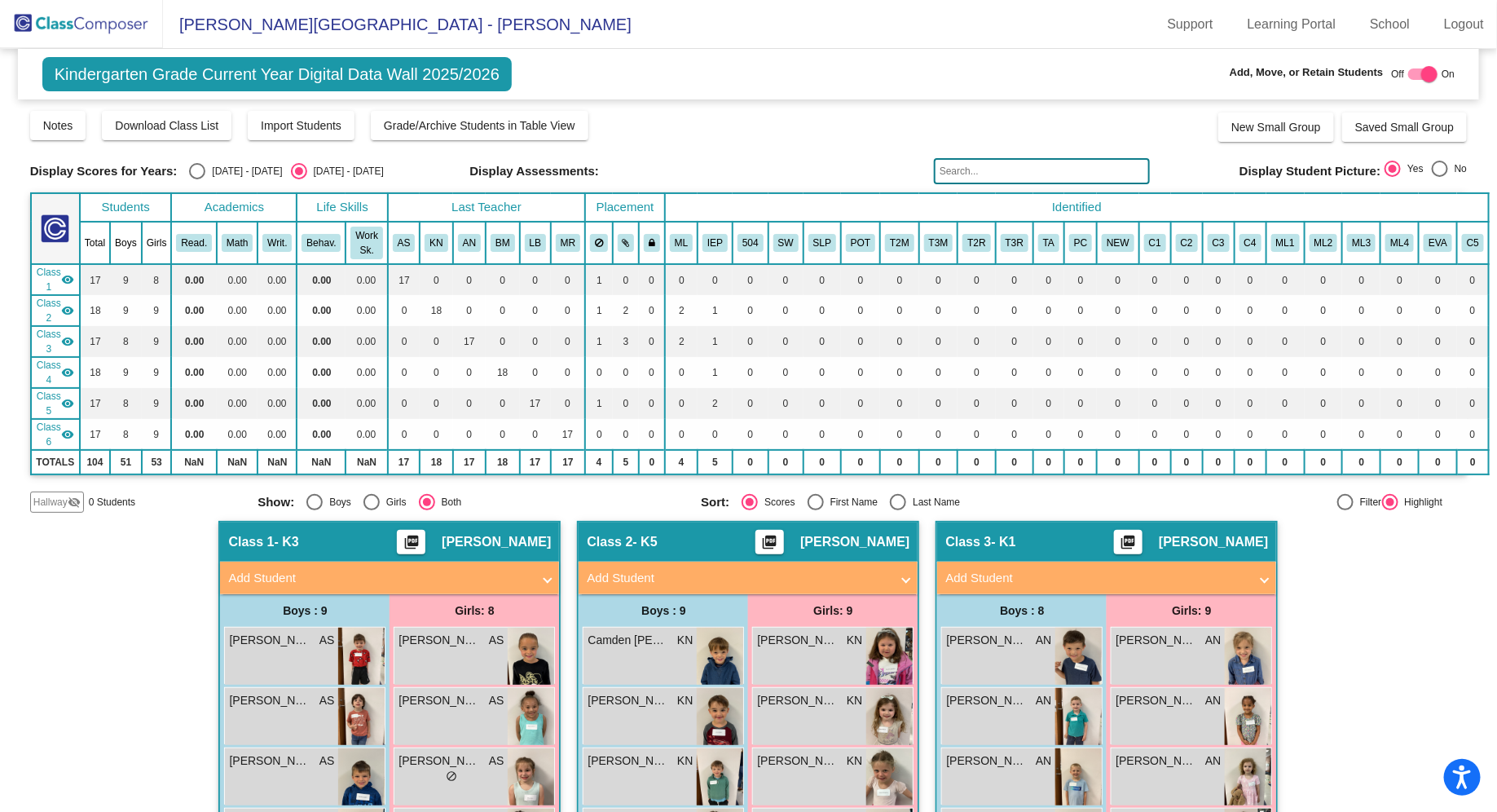
click at [97, 18] on img at bounding box center [81, 24] width 163 height 48
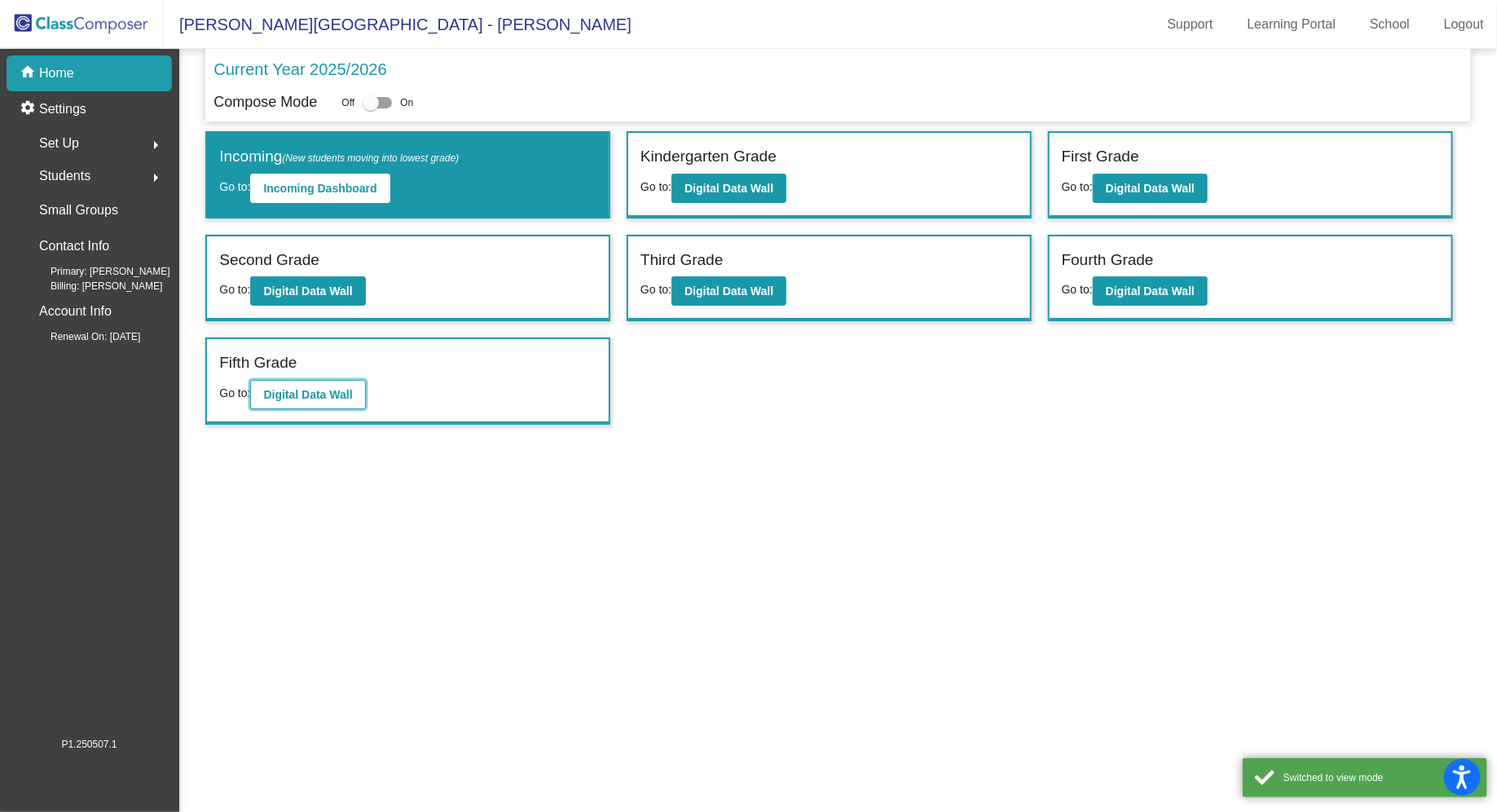
click at [322, 397] on button "Digital Data Wall" at bounding box center [307, 395] width 115 height 30
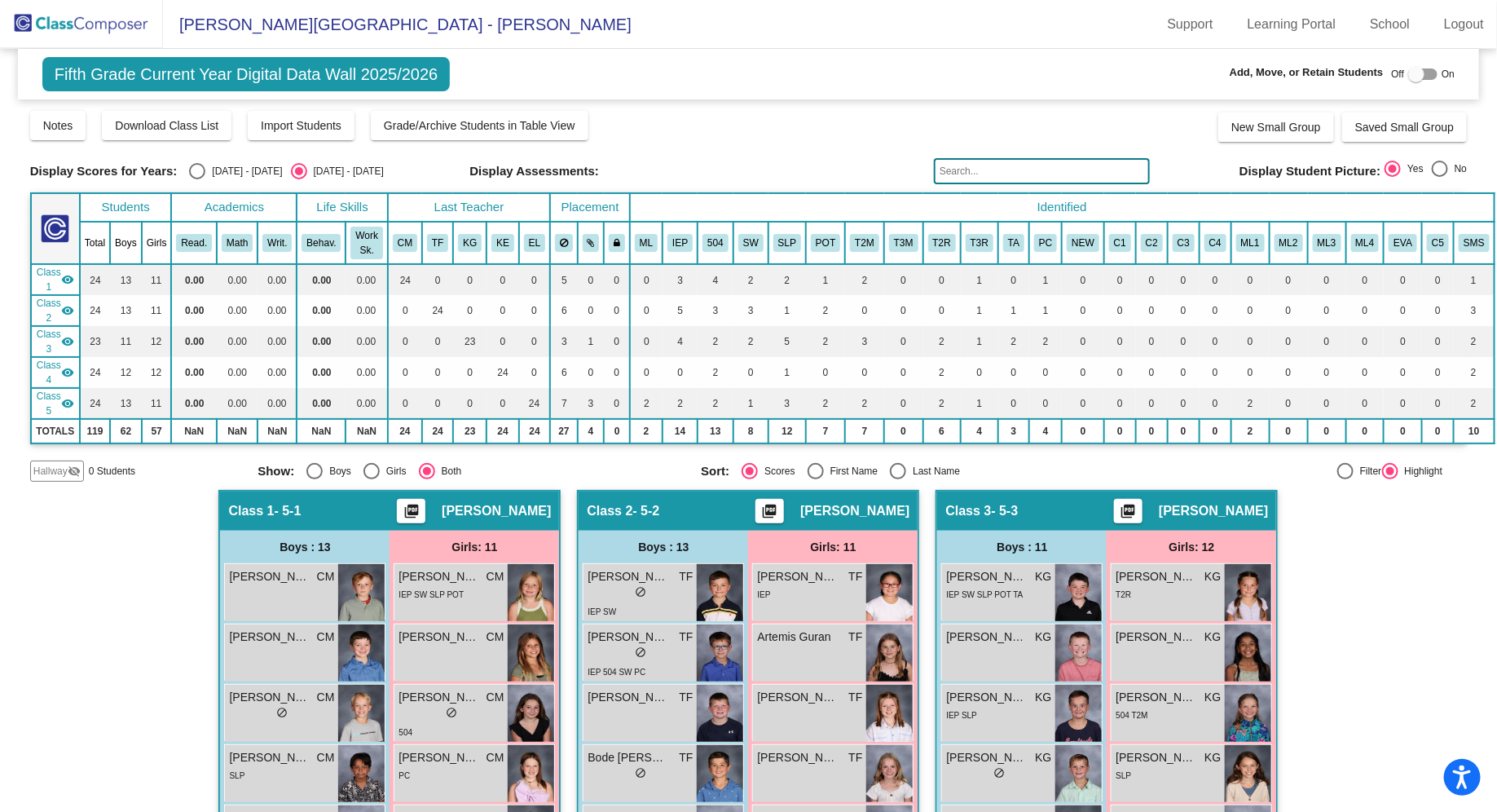
click at [973, 180] on input "text" at bounding box center [1042, 170] width 216 height 26
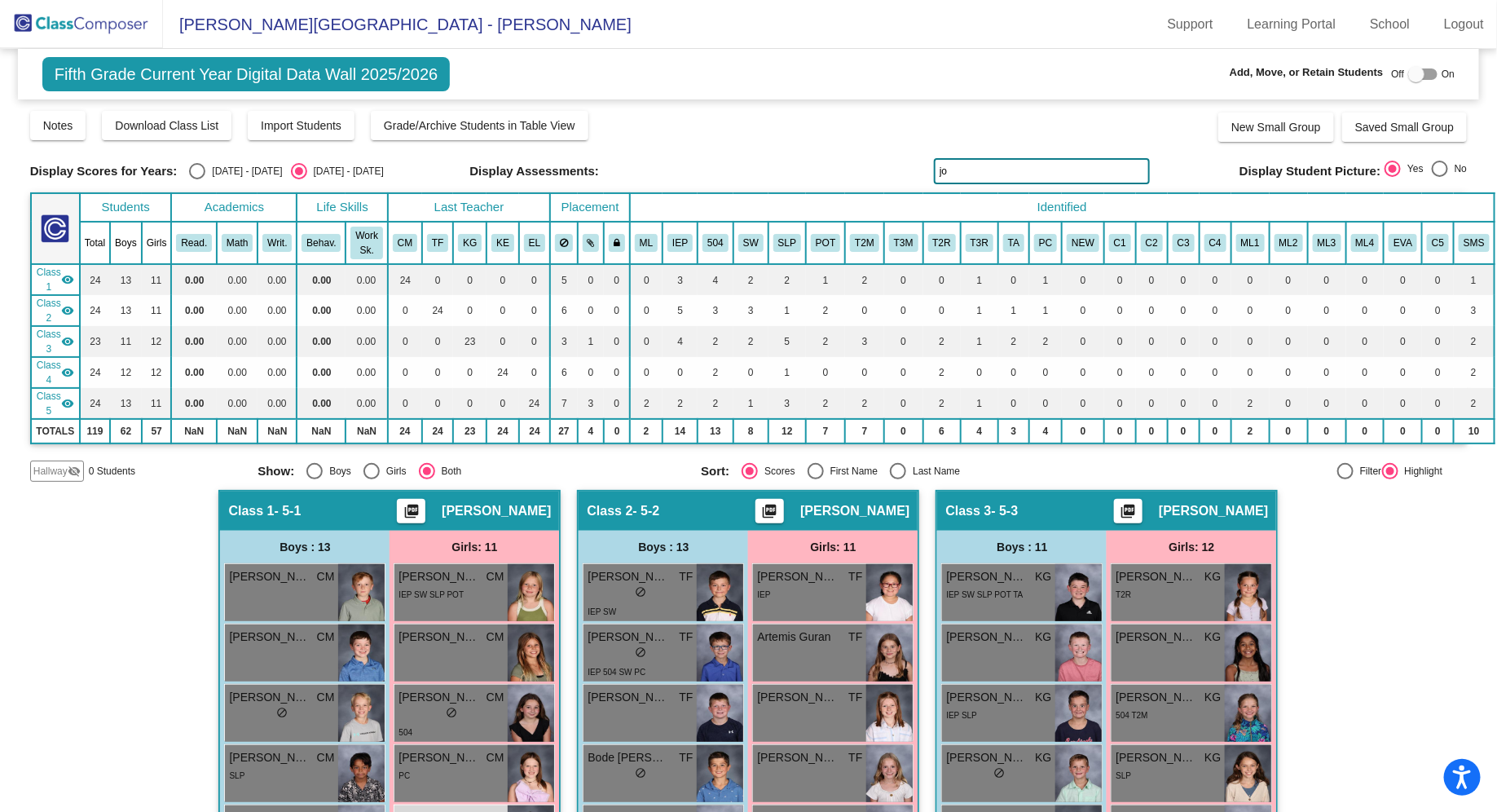
type input "j"
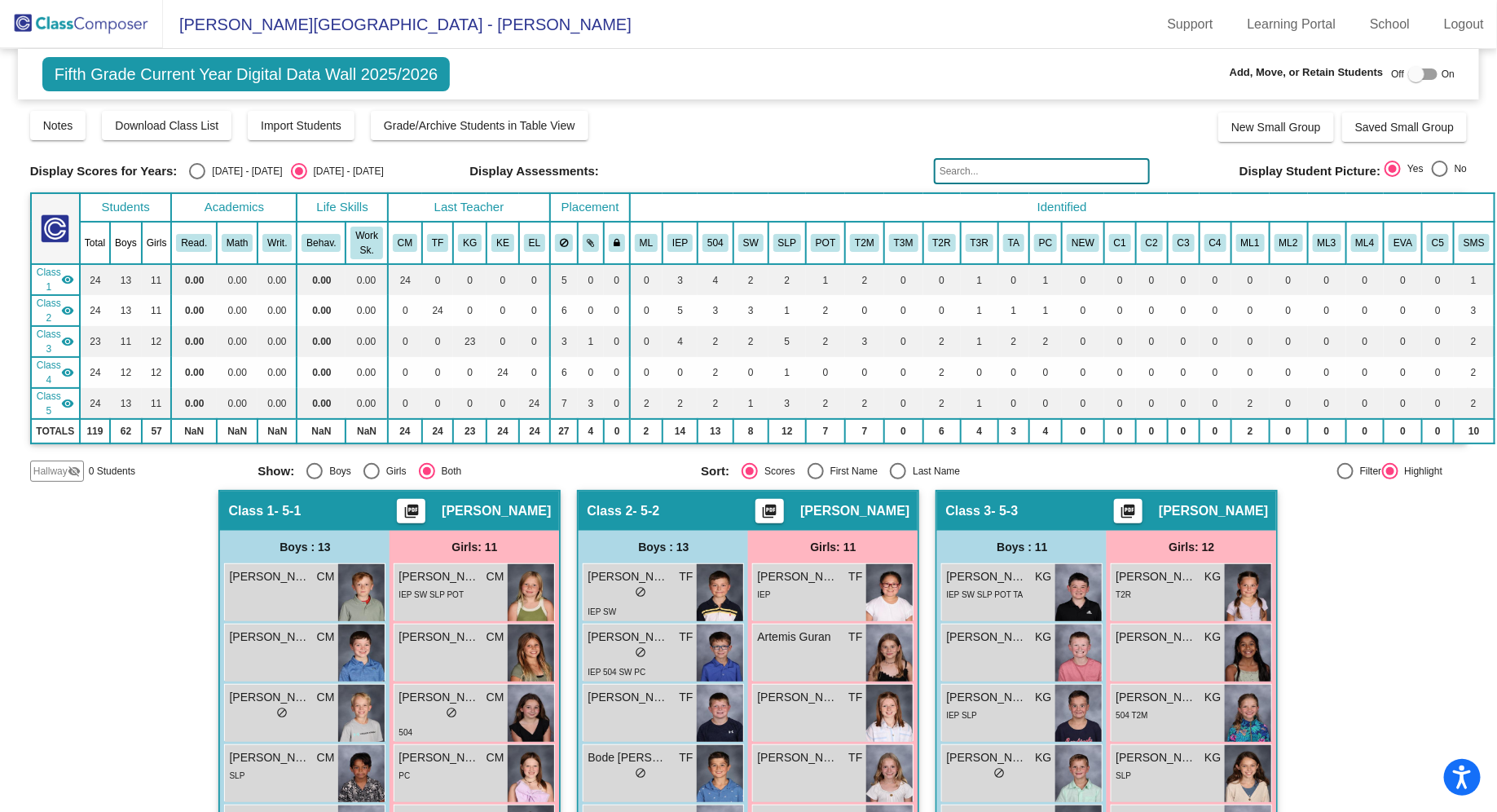
click at [313, 471] on div "Select an option" at bounding box center [314, 470] width 16 height 16
click at [314, 479] on input "Boys" at bounding box center [314, 479] width 1 height 1
radio input "true"
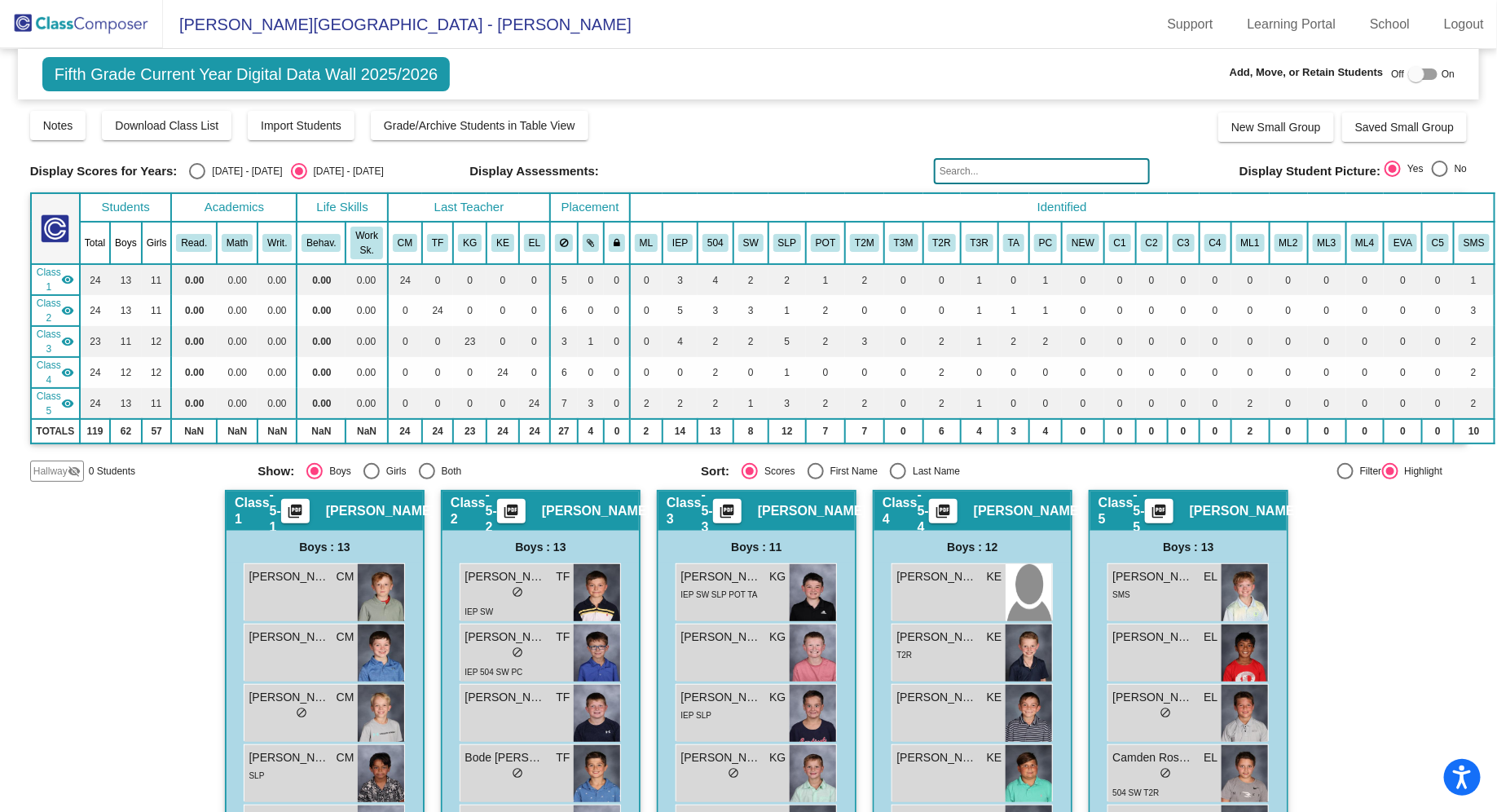
click at [907, 470] on div "Last Name" at bounding box center [933, 470] width 54 height 14
click at [898, 479] on input "Last Name" at bounding box center [897, 479] width 1 height 1
radio input "true"
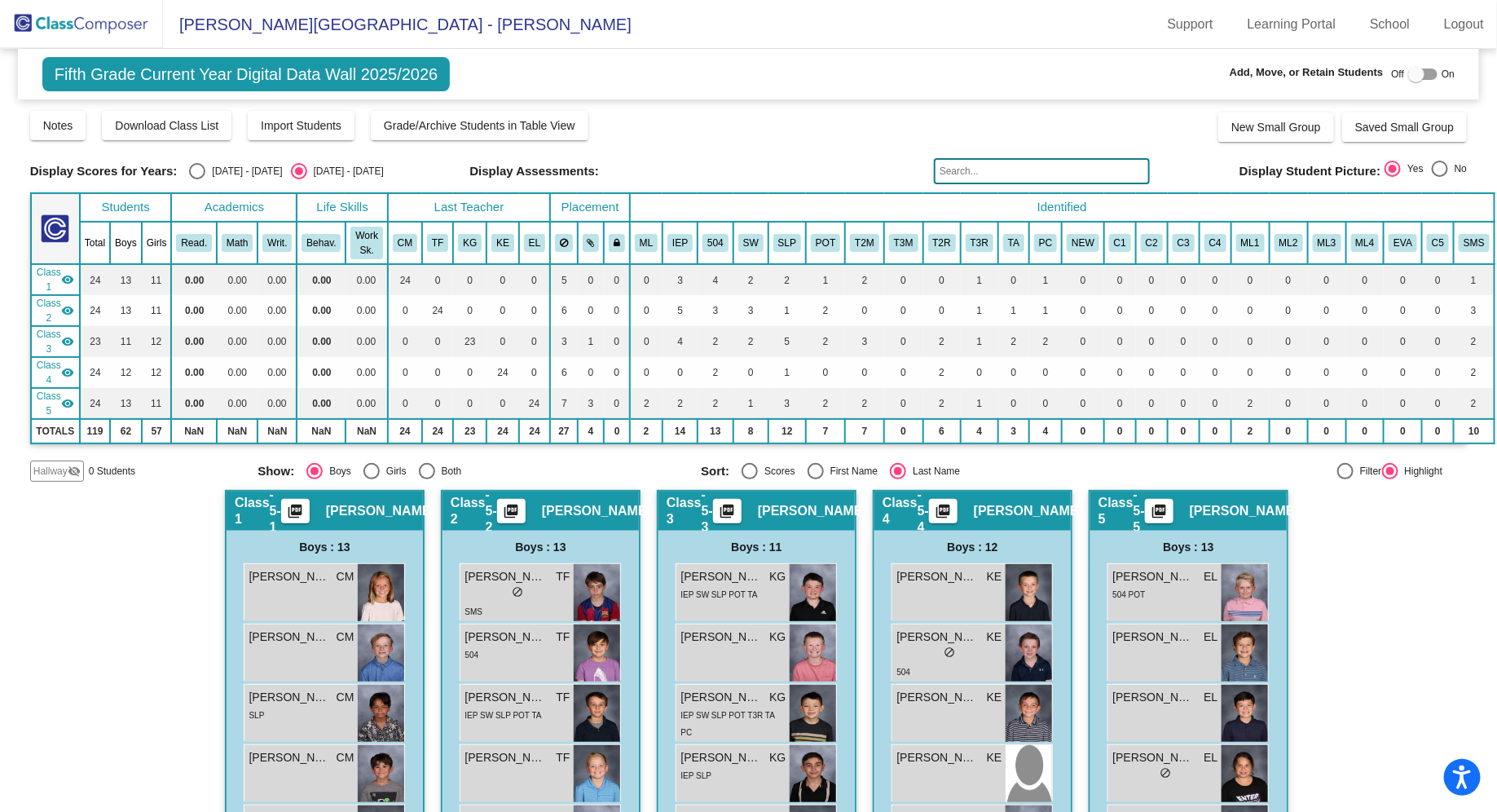
click at [128, 23] on img at bounding box center [81, 24] width 163 height 48
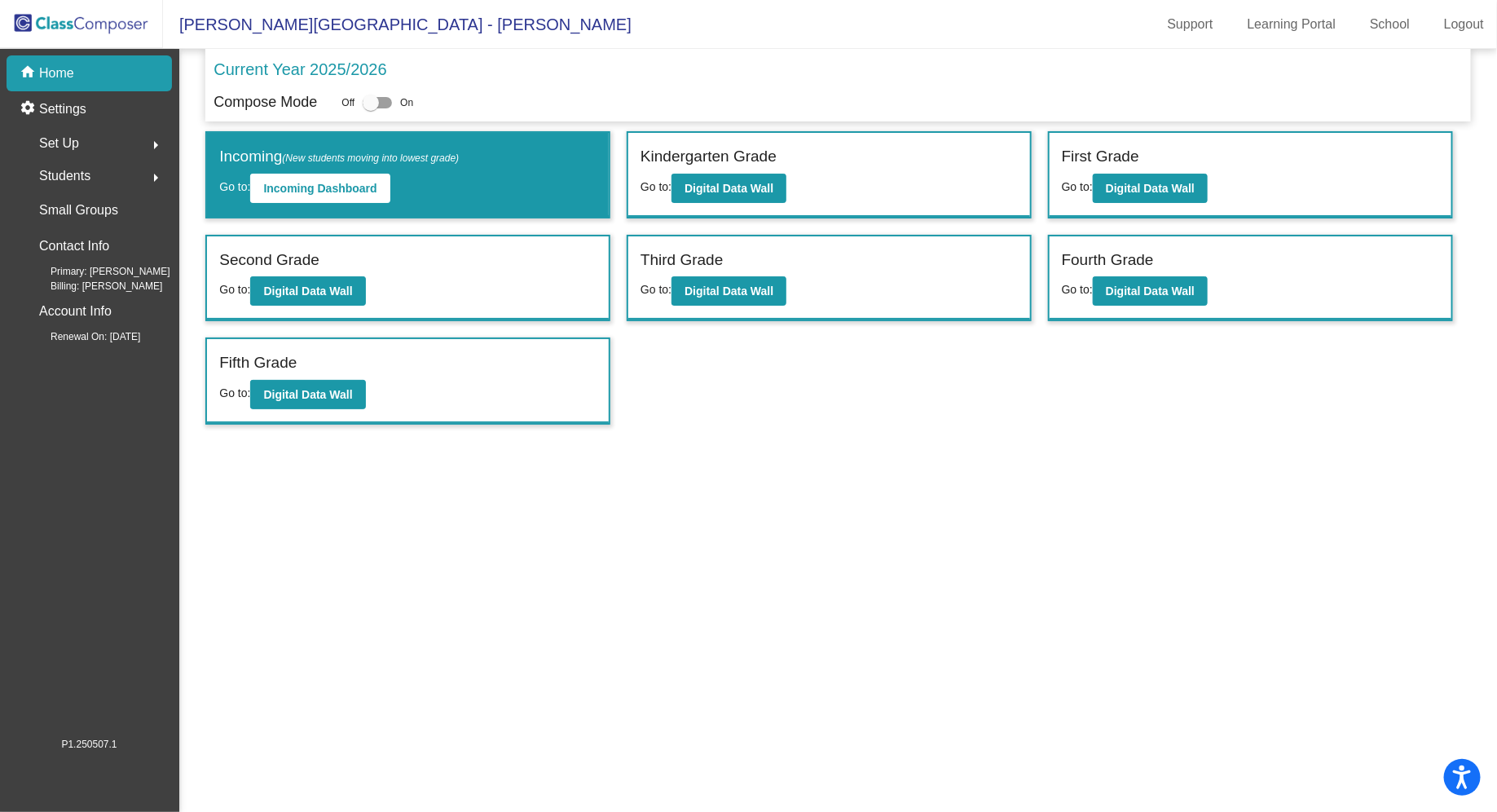
click at [670, 20] on mat-toolbar "Olive-Mary Stitt Elementary - Erin Support Learning Portal School Logout" at bounding box center [748, 24] width 1497 height 49
click at [78, 25] on img at bounding box center [81, 24] width 163 height 48
